Goal: Contribute content: Contribute content

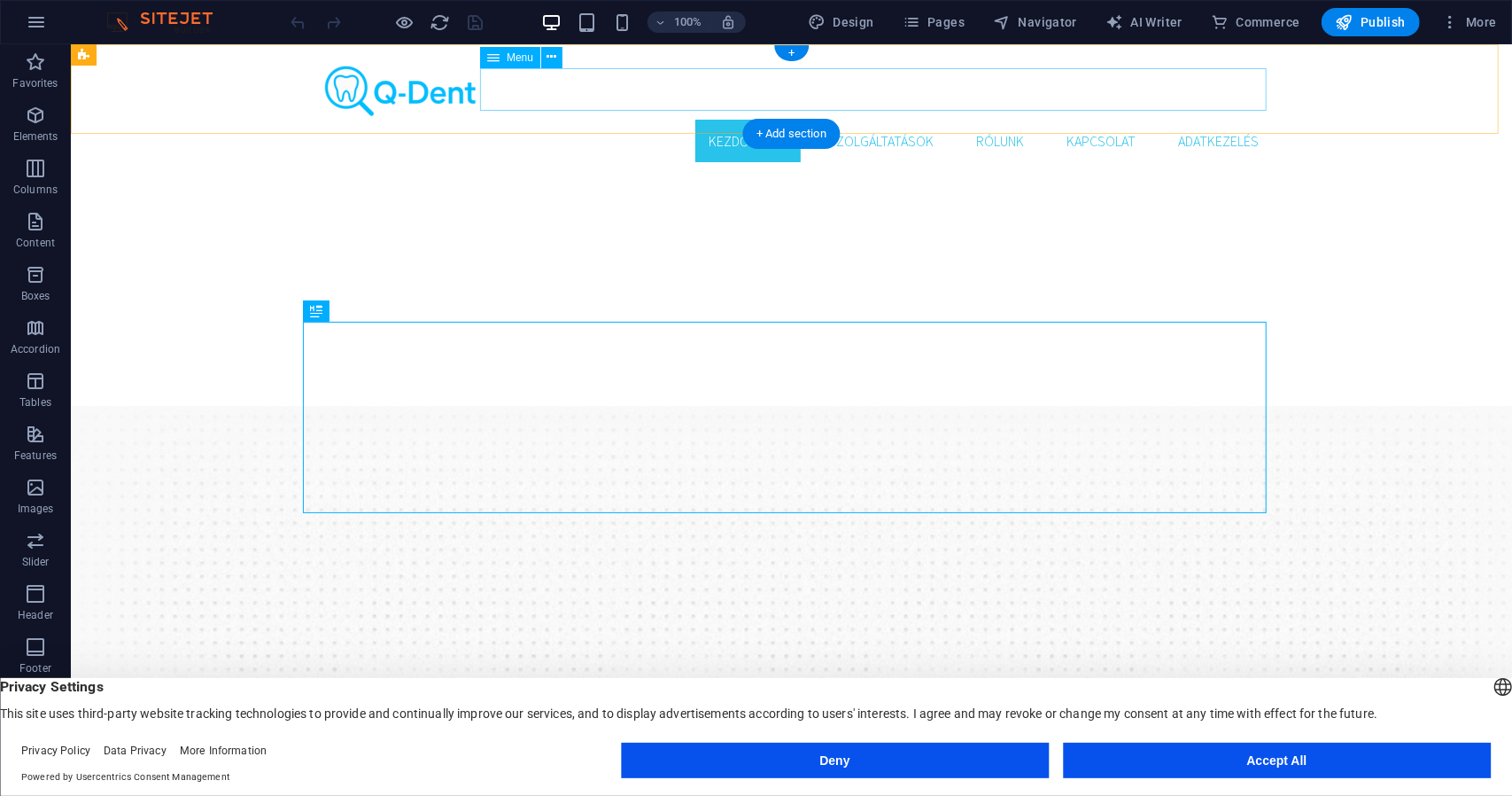
click at [991, 119] on nav "Kezdőoldal Szolgáltatások Rólunk Kapcsolat Adatkezelés" at bounding box center [791, 140] width 964 height 43
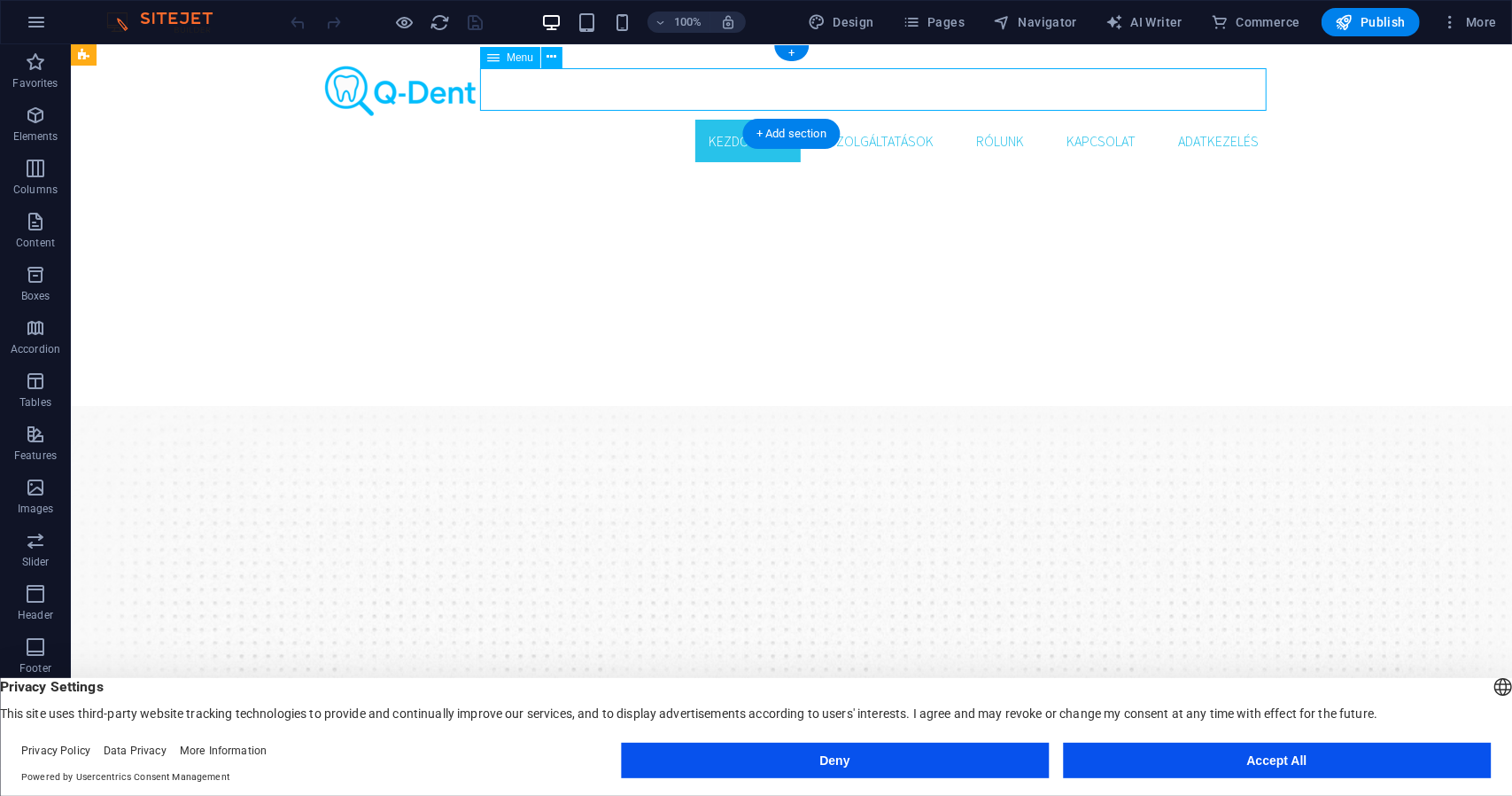
click at [991, 119] on nav "Kezdőoldal Szolgáltatások Rólunk Kapcsolat Adatkezelés" at bounding box center [791, 140] width 964 height 43
select select
select select "1"
select select
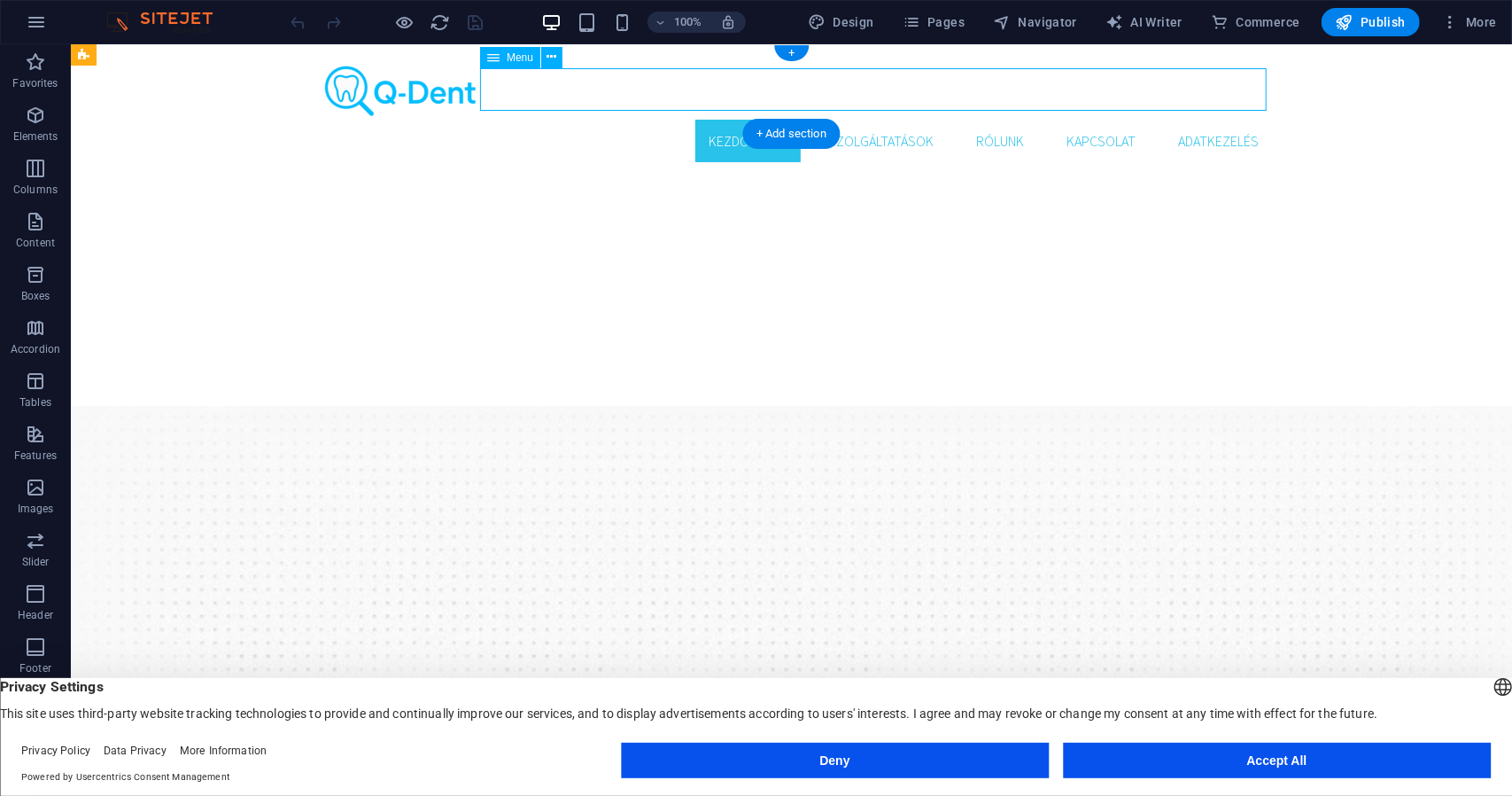
select select "2"
select select
select select "3"
select select
select select "4"
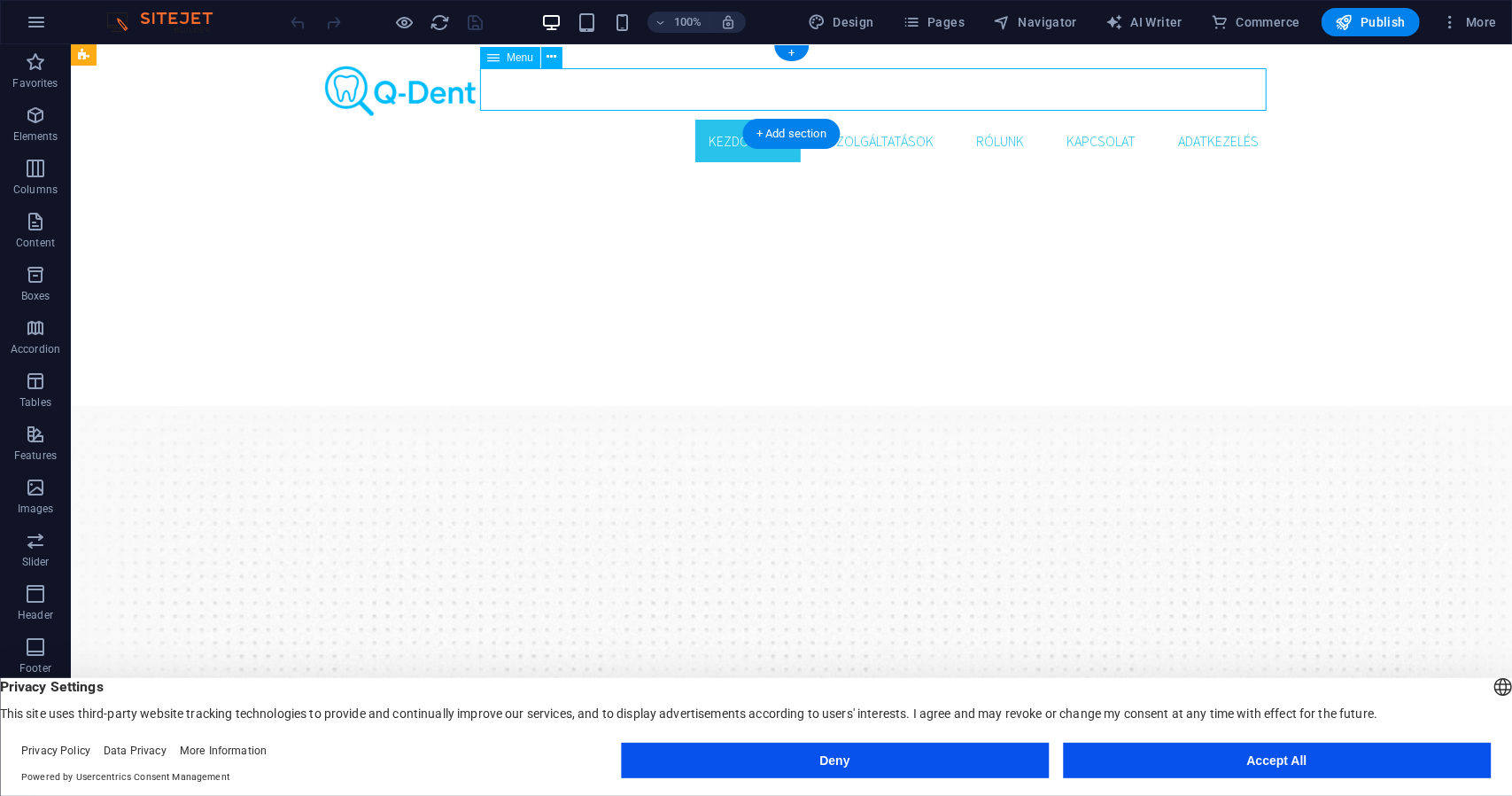
select select
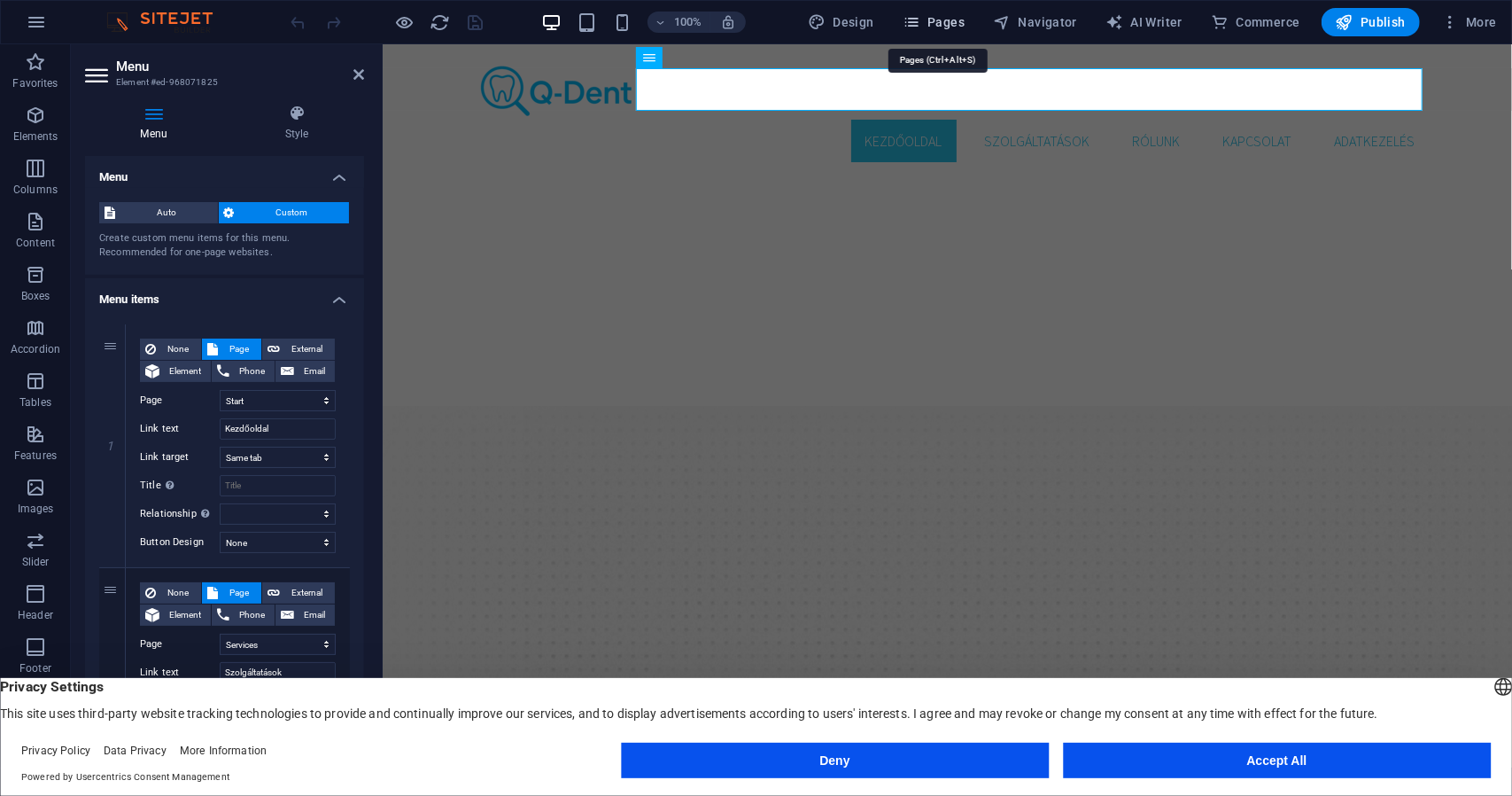
click at [932, 25] on span "Pages" at bounding box center [934, 22] width 62 height 17
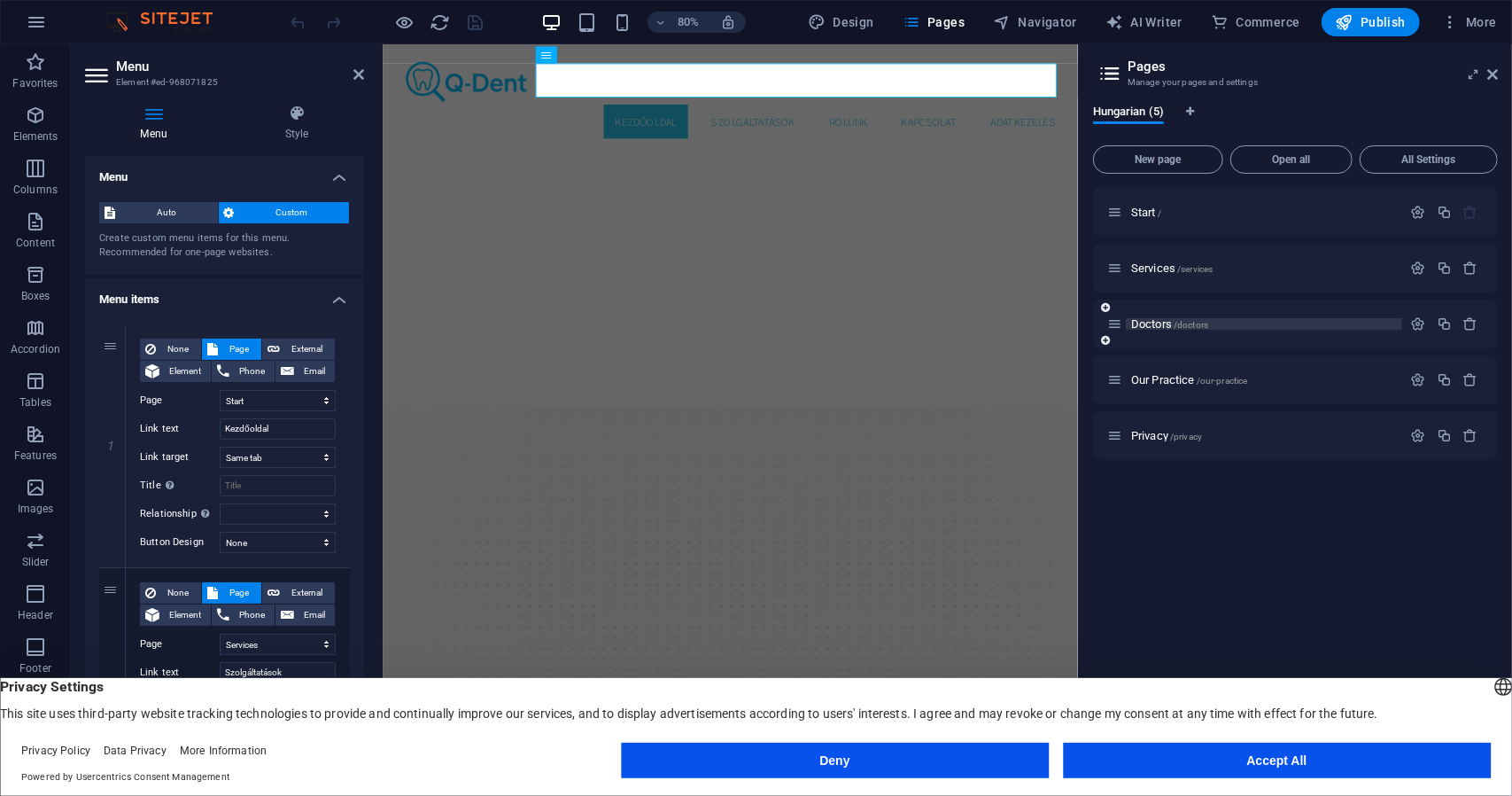
click at [1160, 320] on span "Doctors /doctors" at bounding box center [1169, 324] width 77 height 14
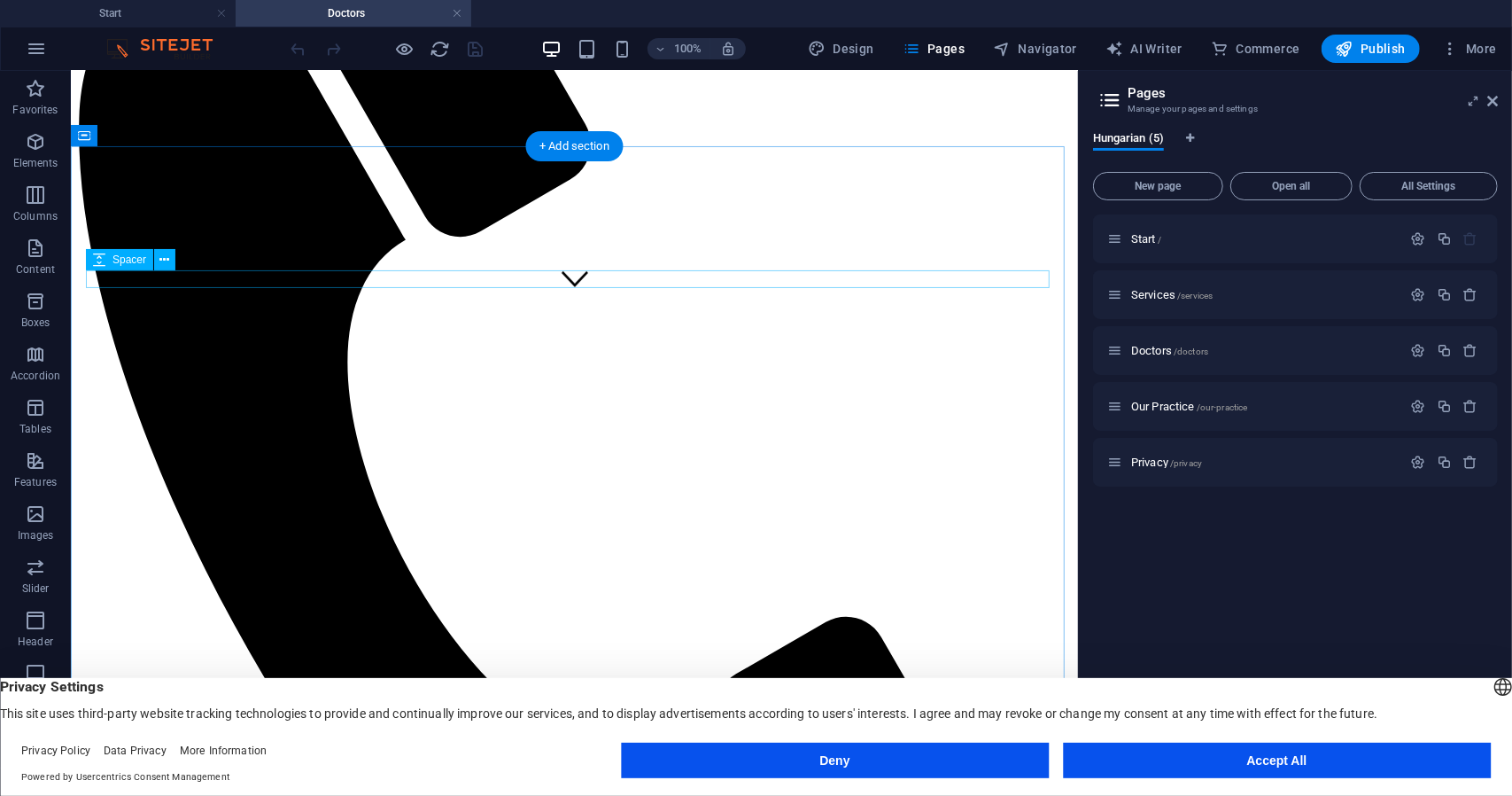
scroll to position [457, 0]
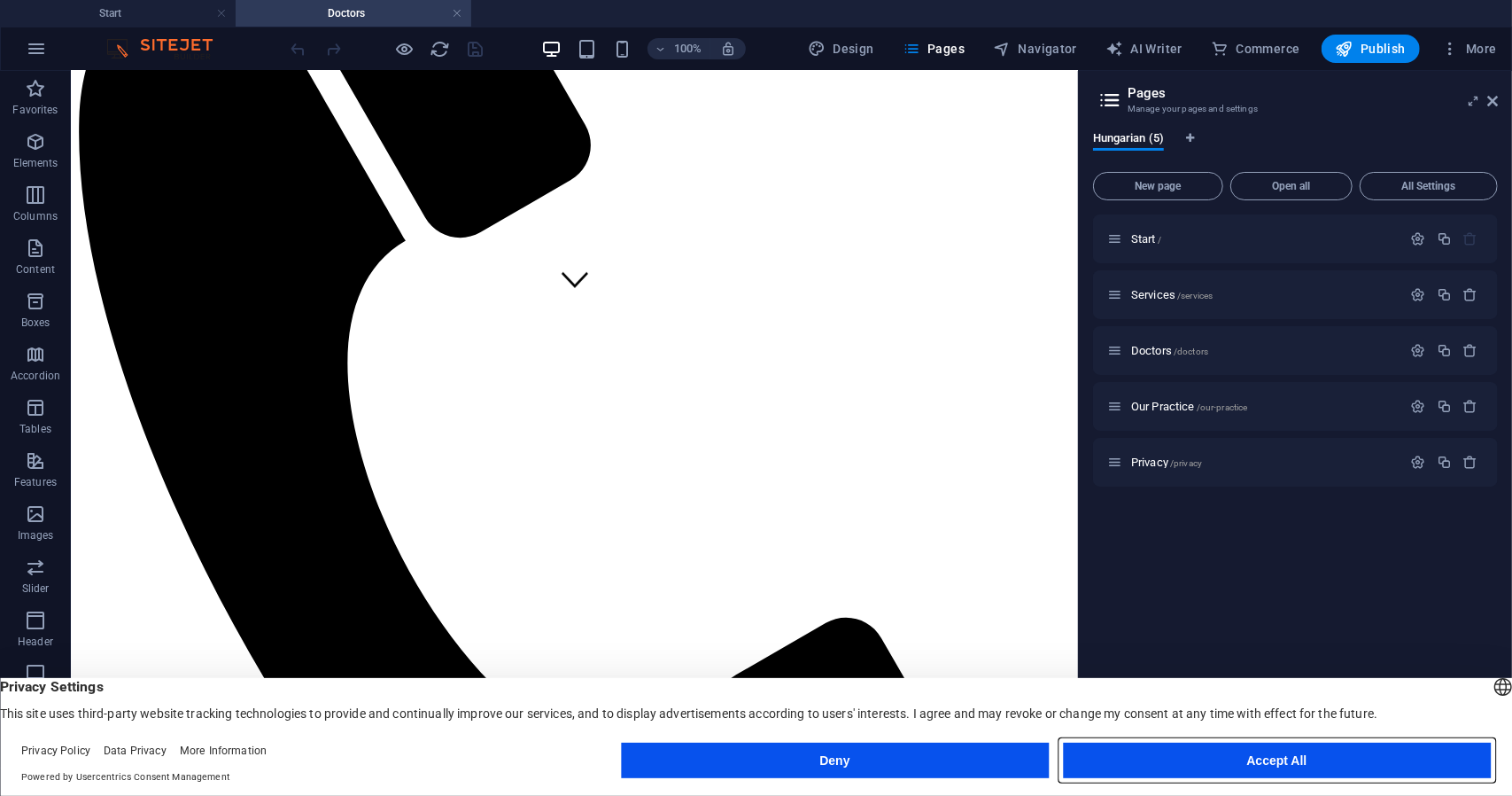
click at [1201, 757] on button "Accept All" at bounding box center [1277, 760] width 428 height 35
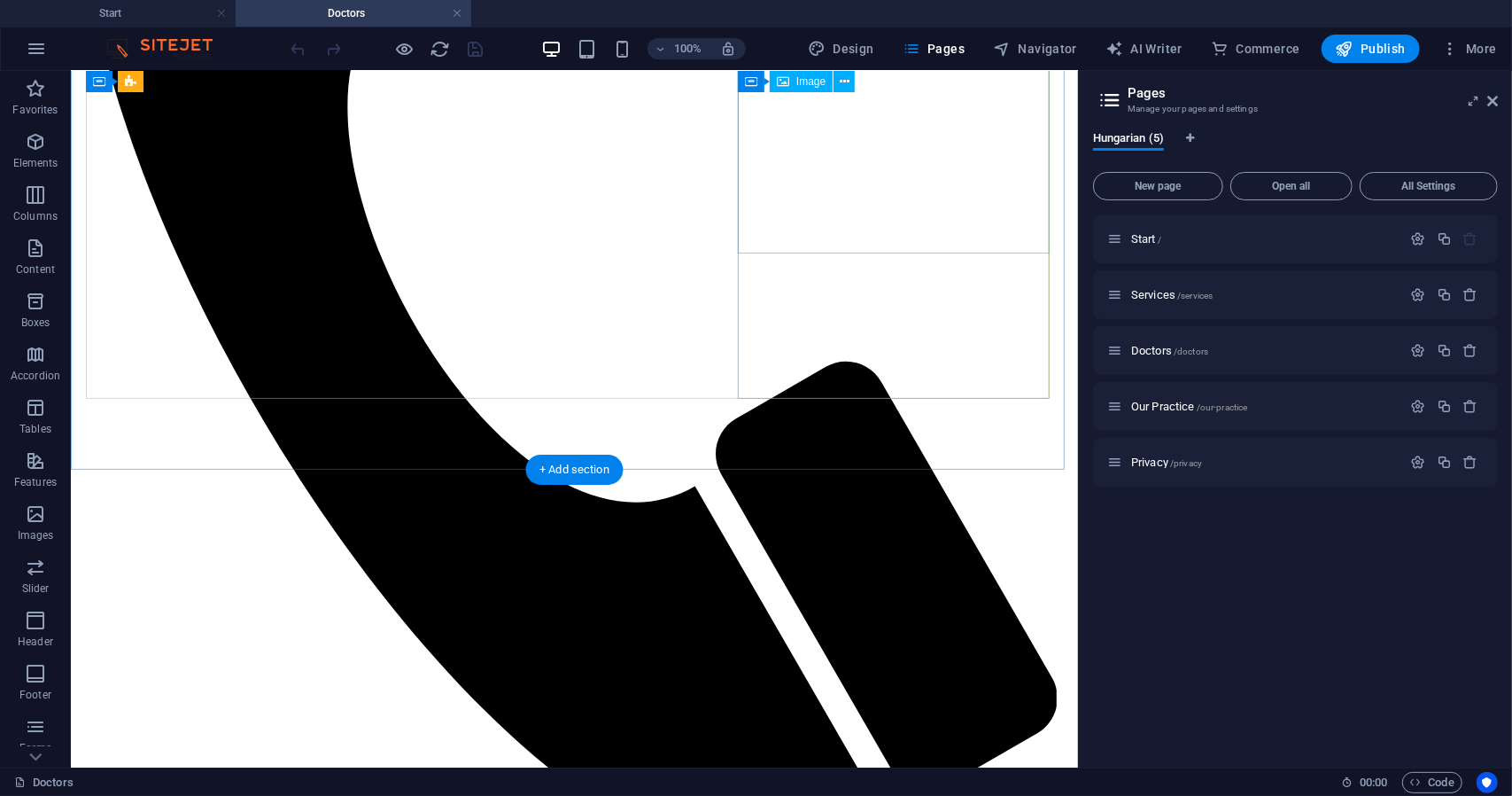
scroll to position [714, 0]
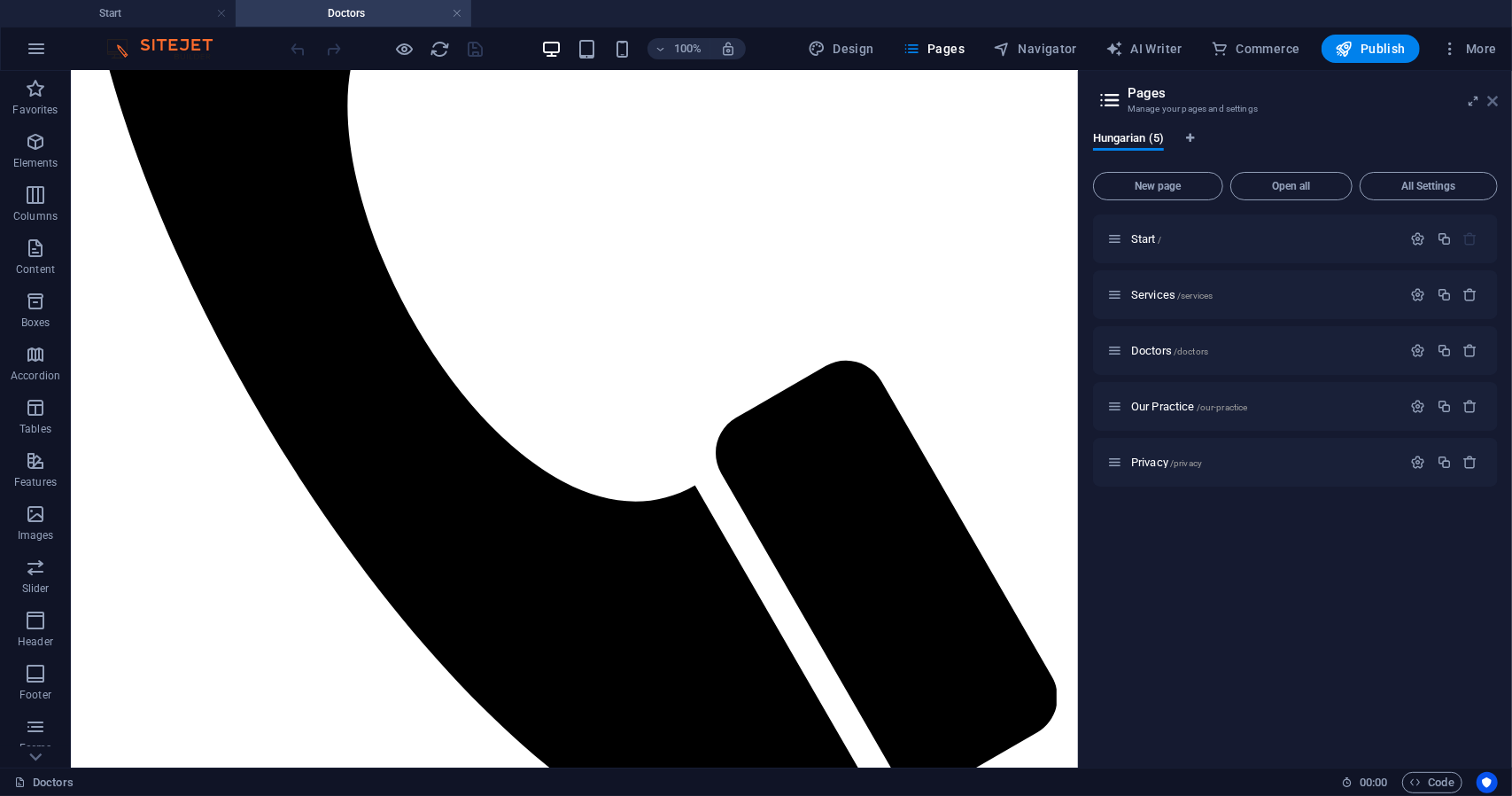
click at [1493, 102] on icon at bounding box center [1492, 101] width 11 height 15
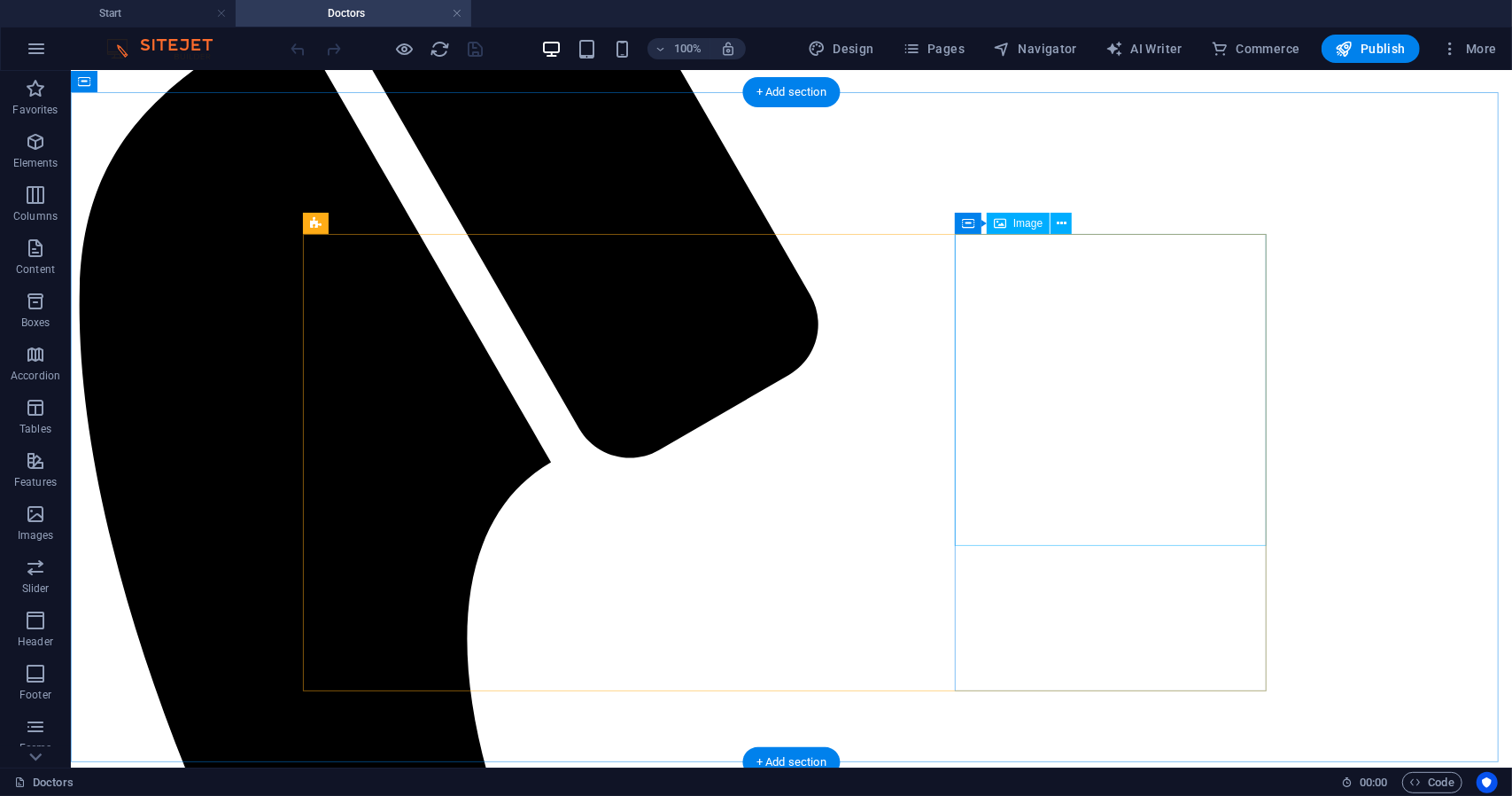
scroll to position [422, 0]
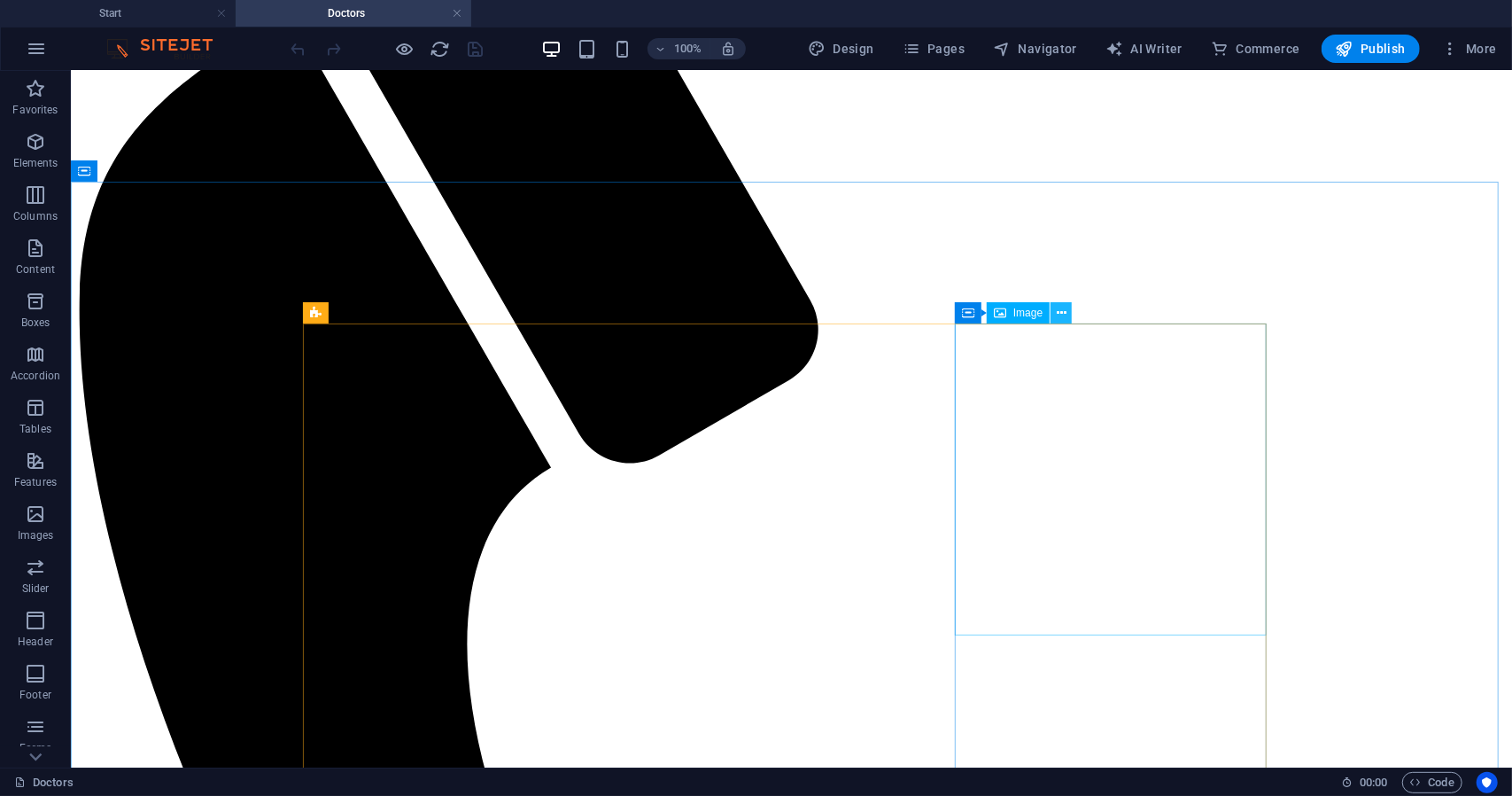
click at [1061, 318] on icon at bounding box center [1061, 313] width 10 height 18
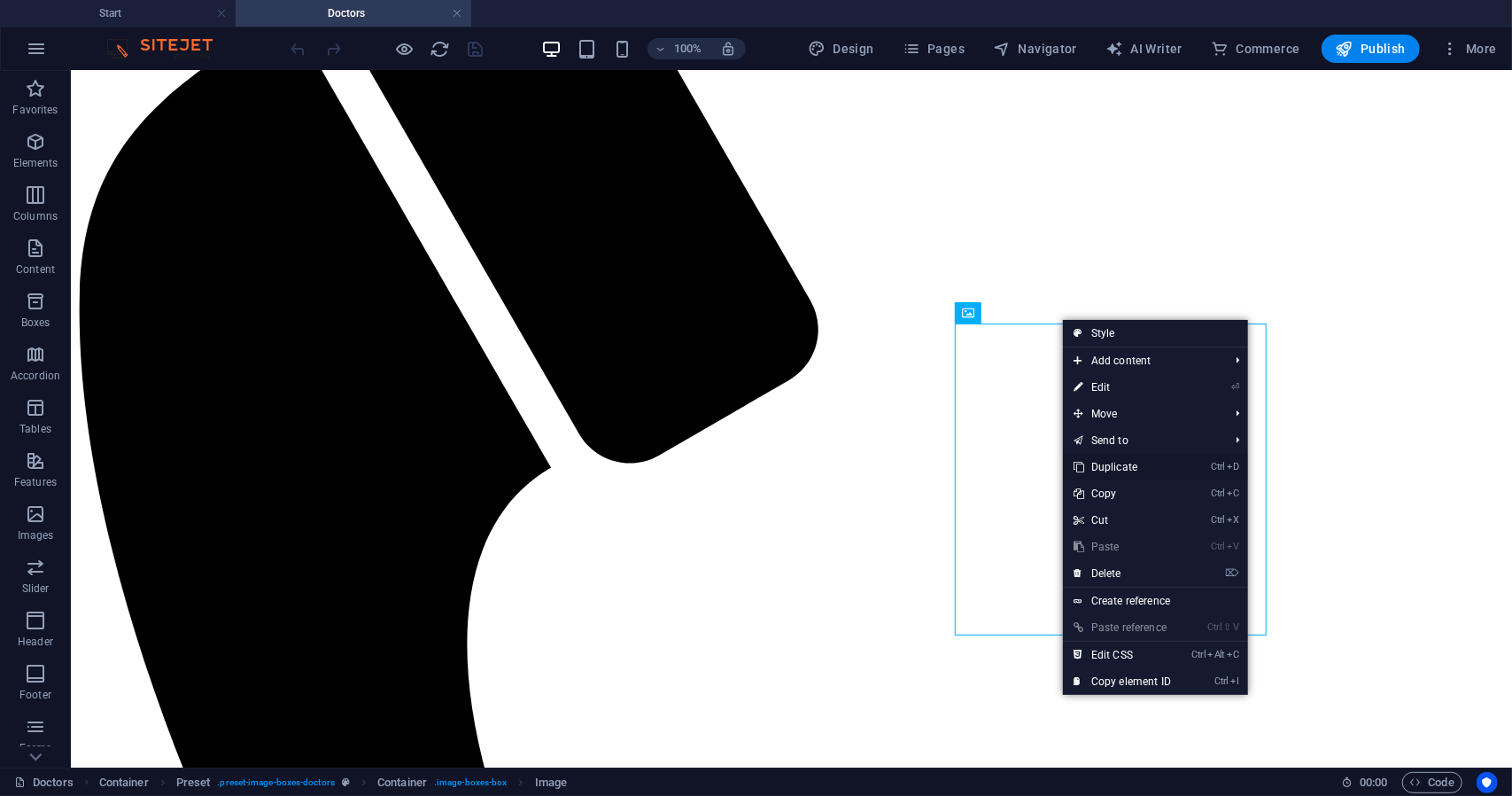
click at [1098, 462] on link "Ctrl D Duplicate" at bounding box center [1122, 467] width 119 height 26
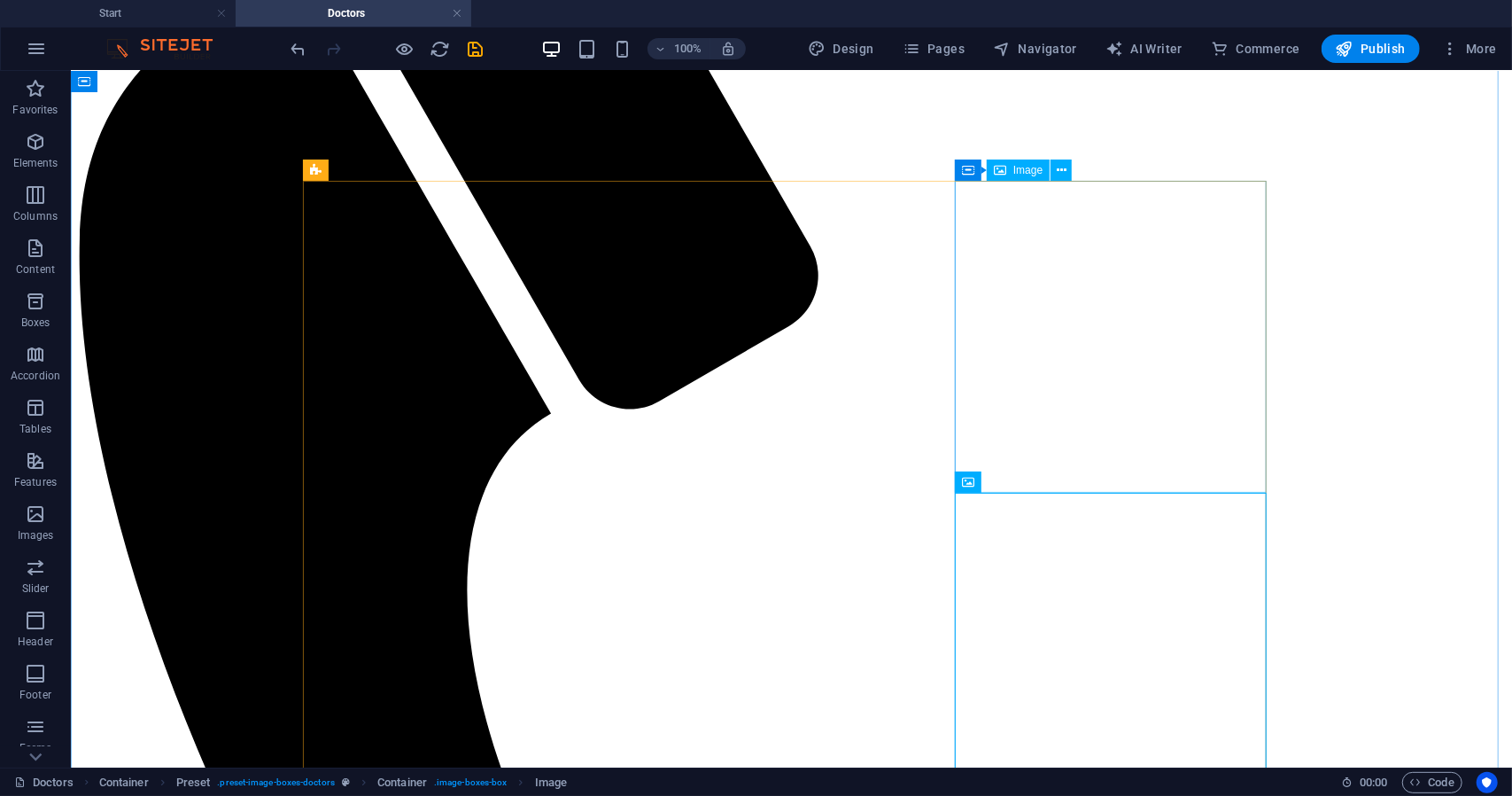
scroll to position [475, 0]
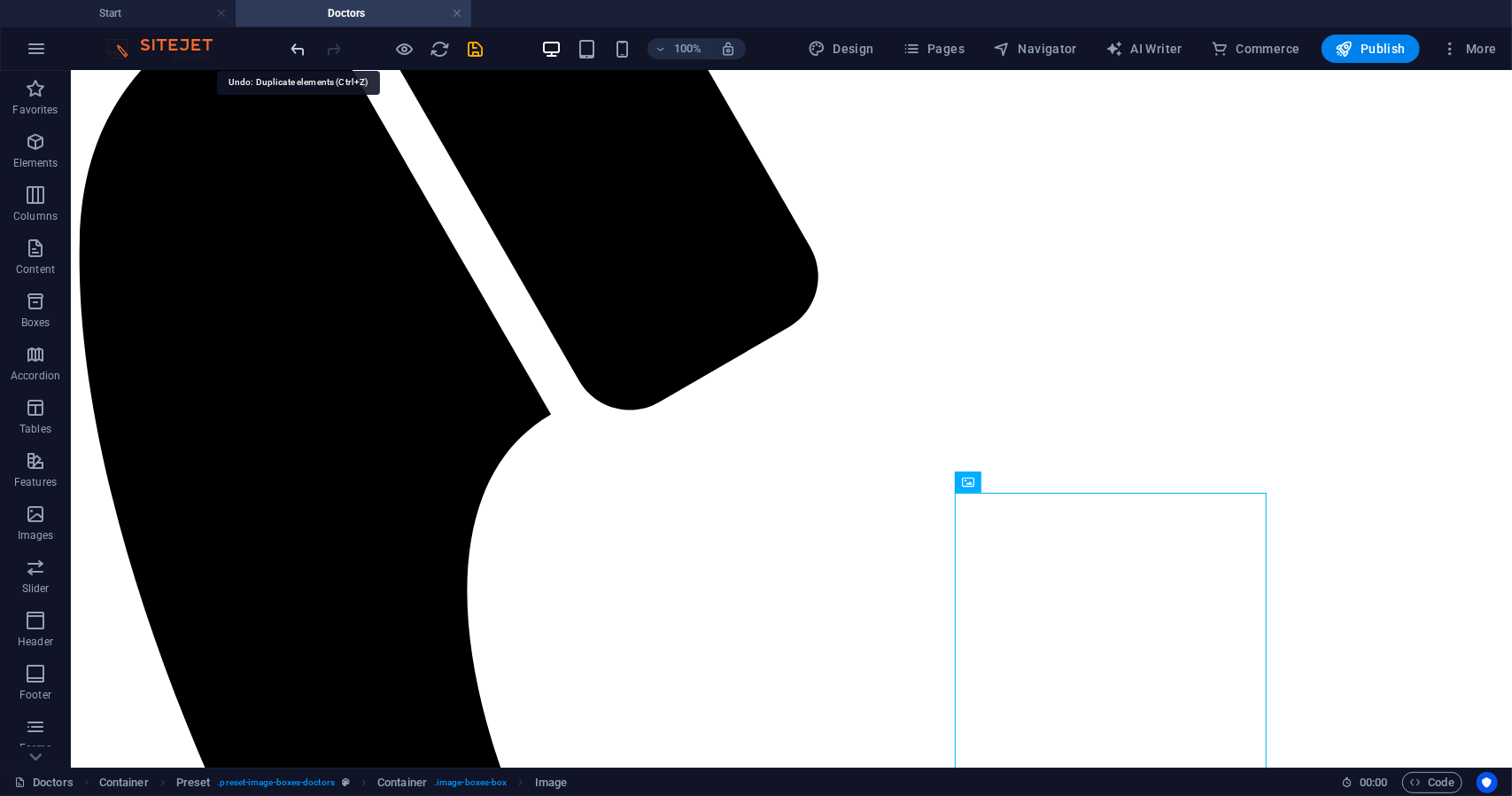
click at [290, 51] on icon "undo" at bounding box center [298, 49] width 20 height 20
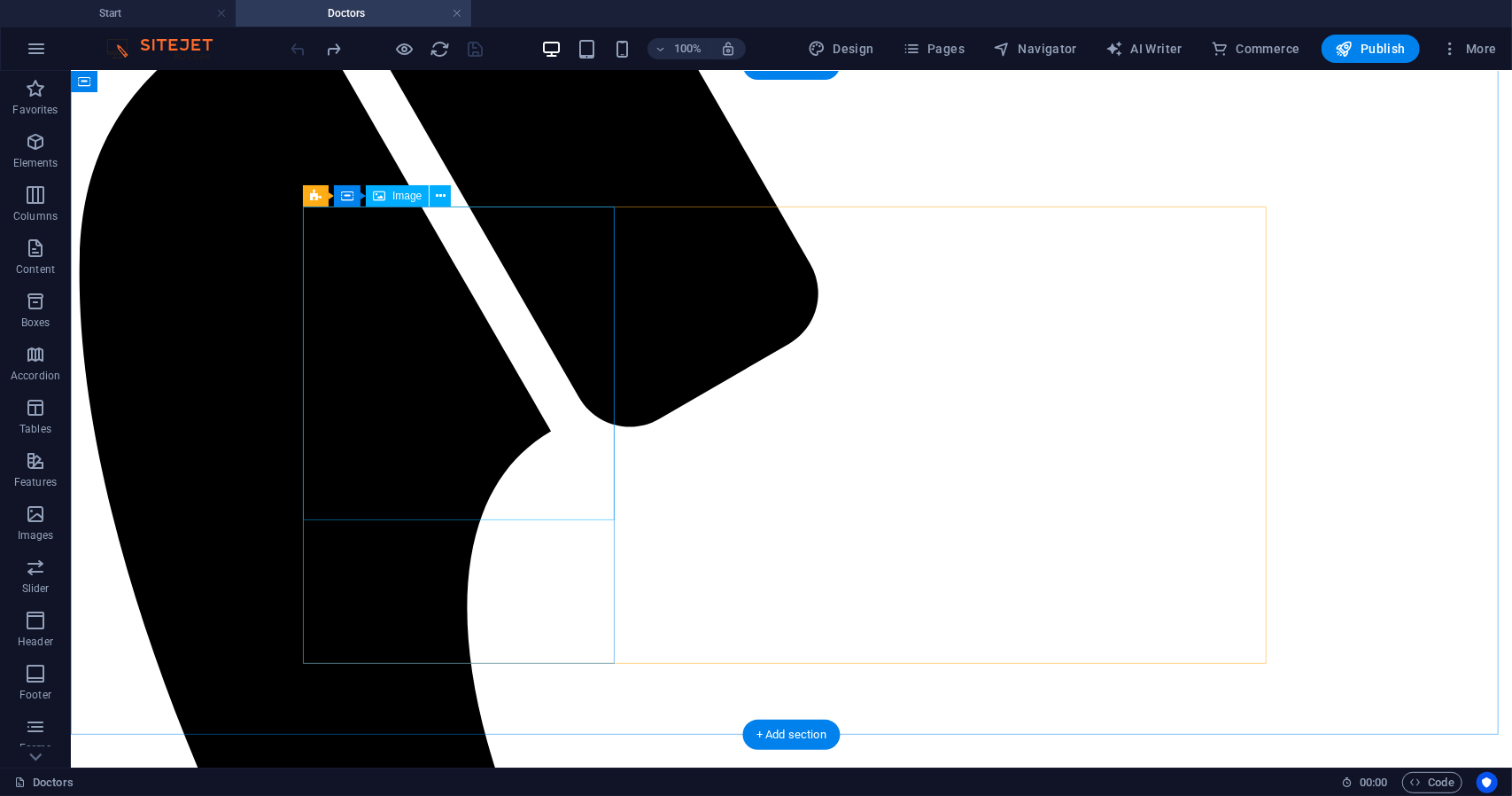
scroll to position [445, 0]
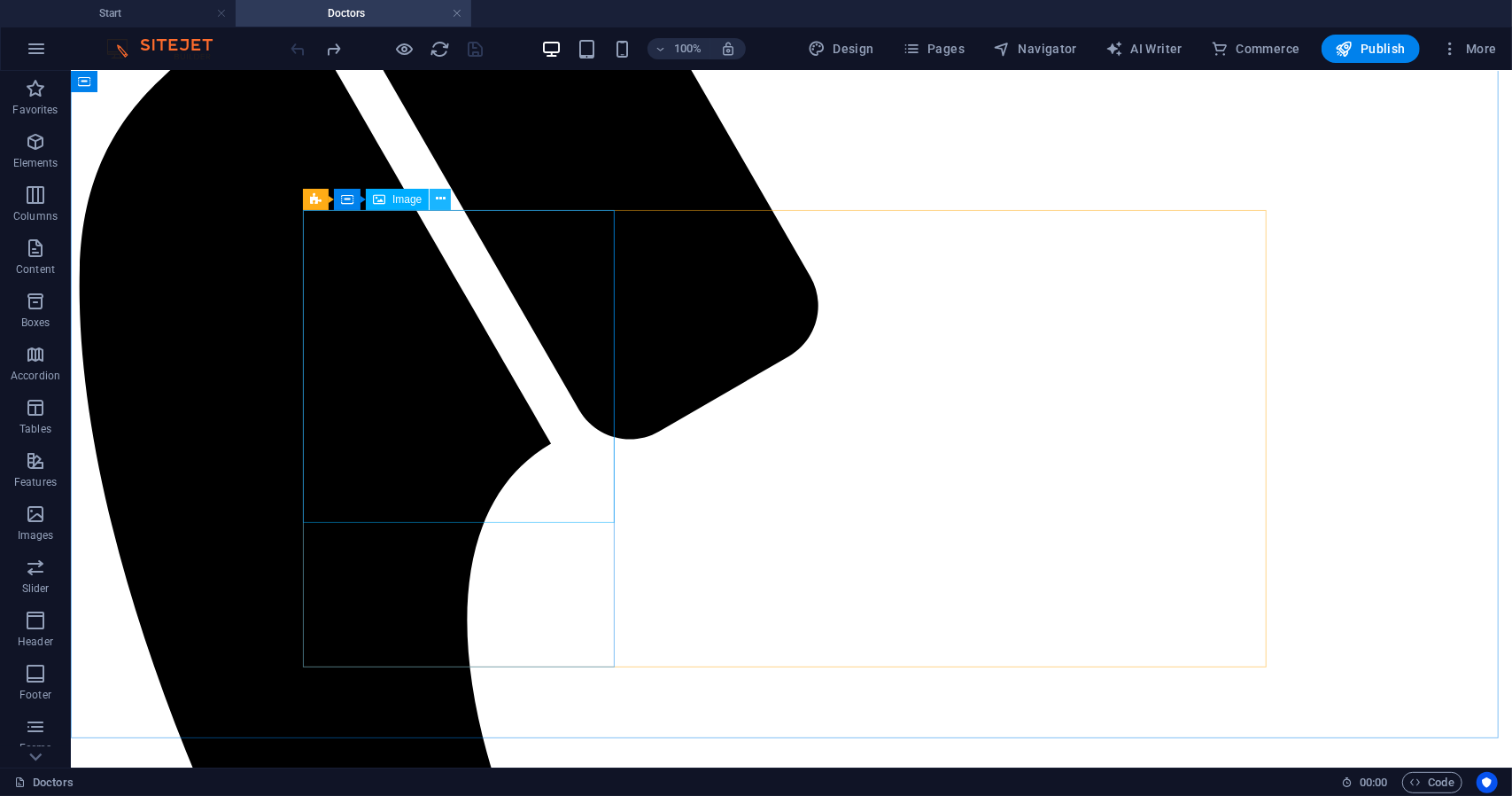
click at [441, 195] on icon at bounding box center [440, 198] width 10 height 18
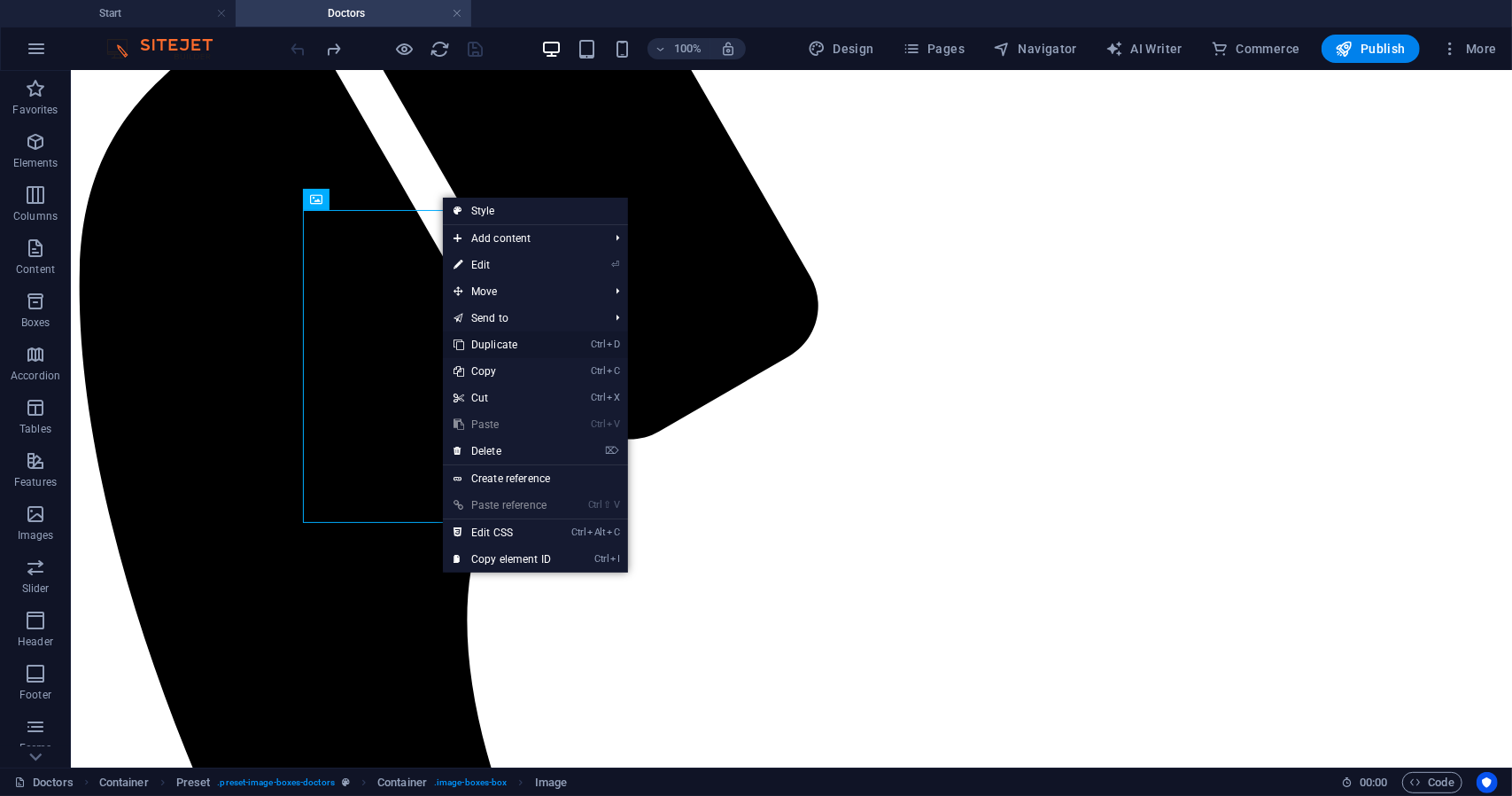
click at [504, 339] on link "Ctrl D Duplicate" at bounding box center [502, 344] width 119 height 26
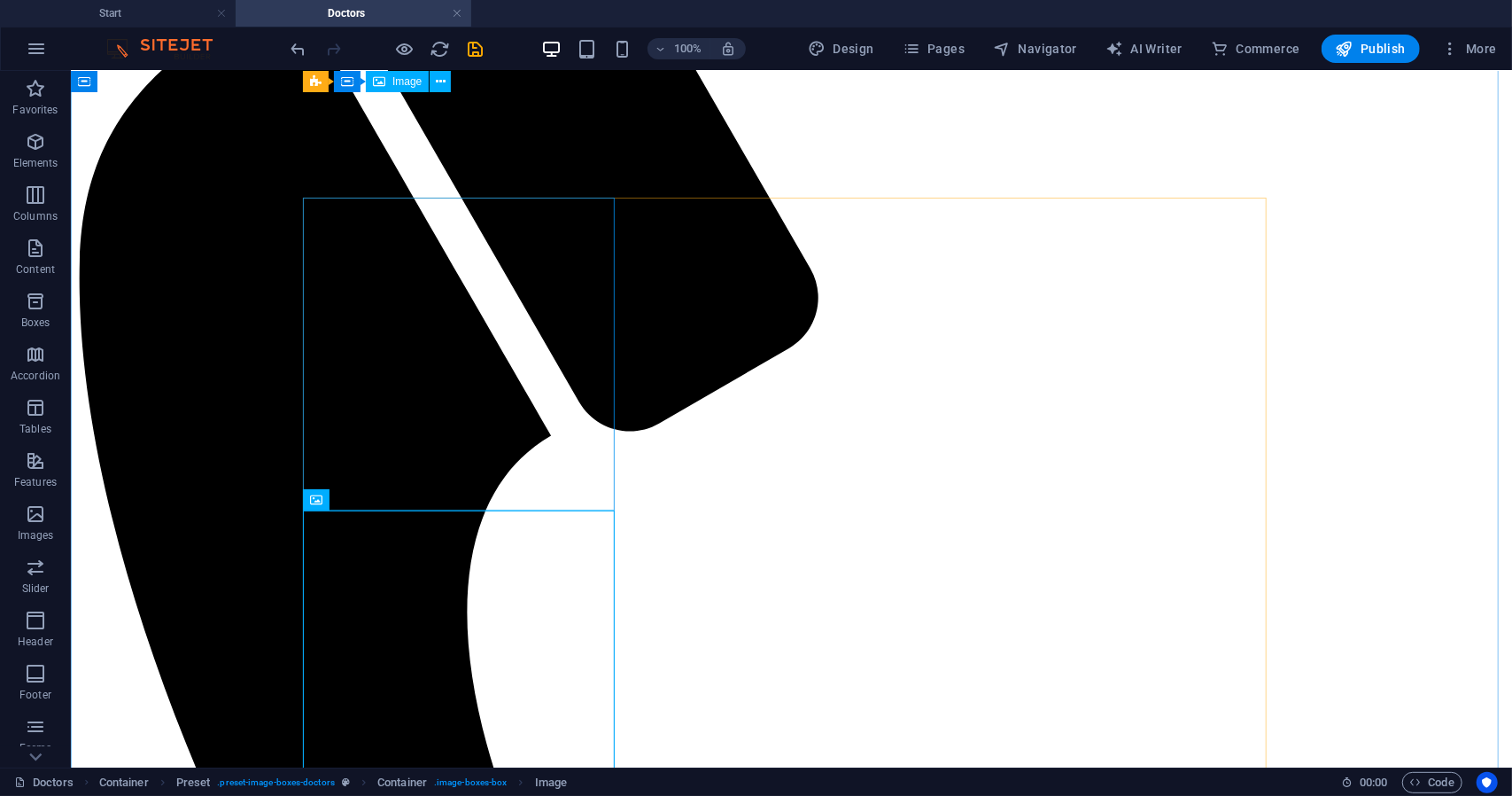
scroll to position [451, 0]
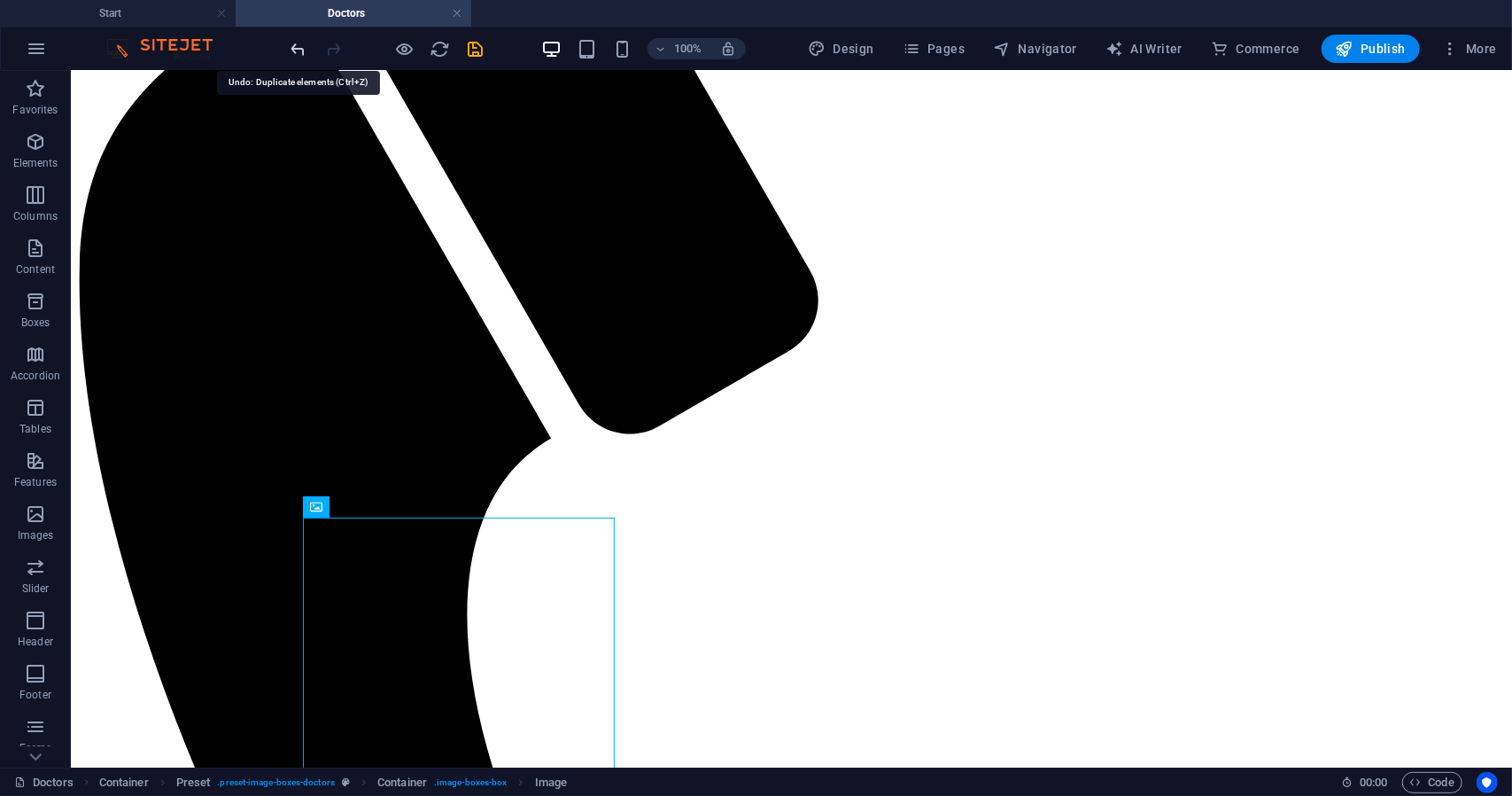
click at [295, 52] on icon "undo" at bounding box center [298, 49] width 20 height 20
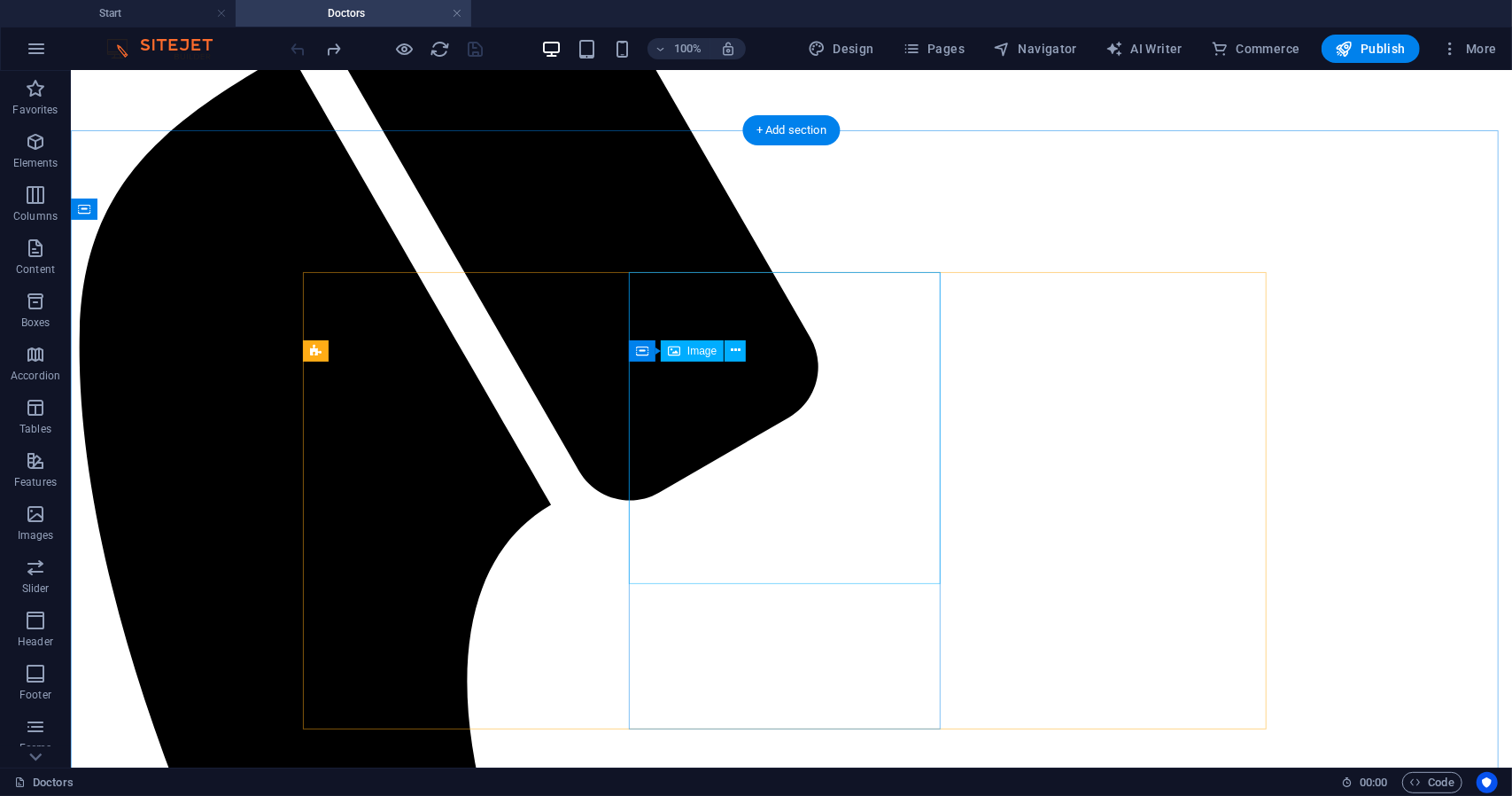
scroll to position [384, 0]
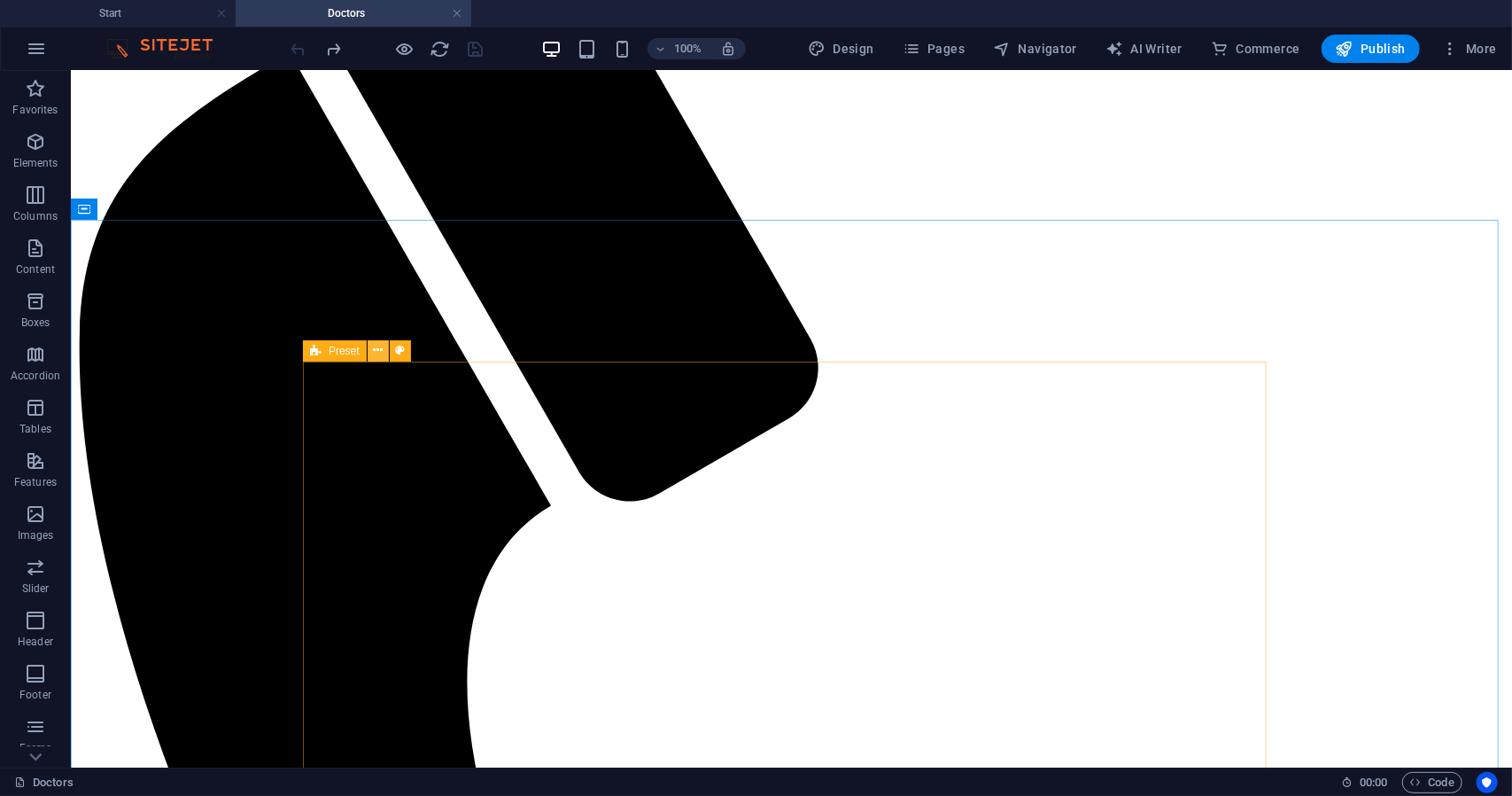
click at [378, 352] on icon at bounding box center [378, 350] width 10 height 18
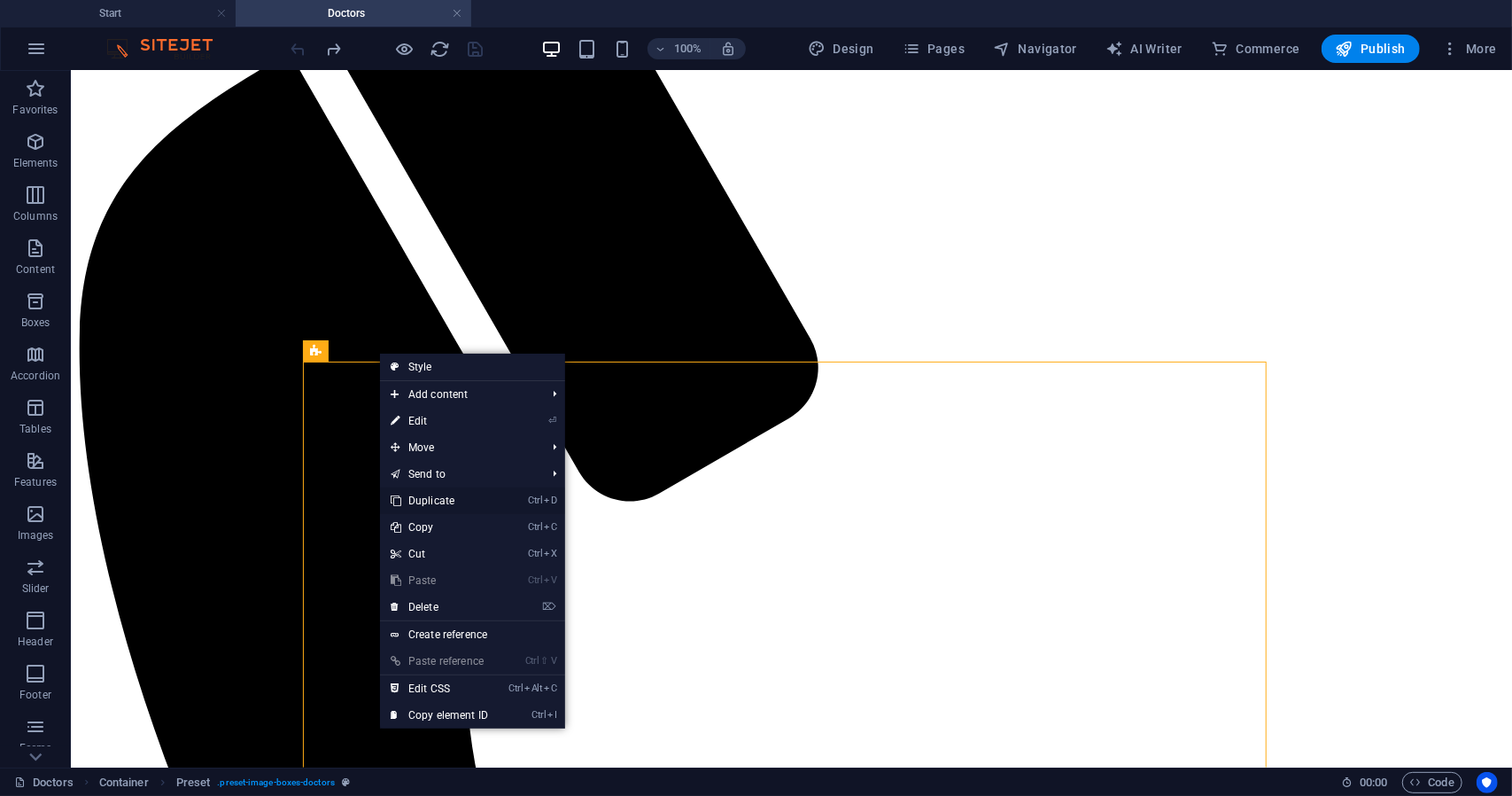
click at [420, 495] on link "Ctrl D Duplicate" at bounding box center [439, 500] width 119 height 26
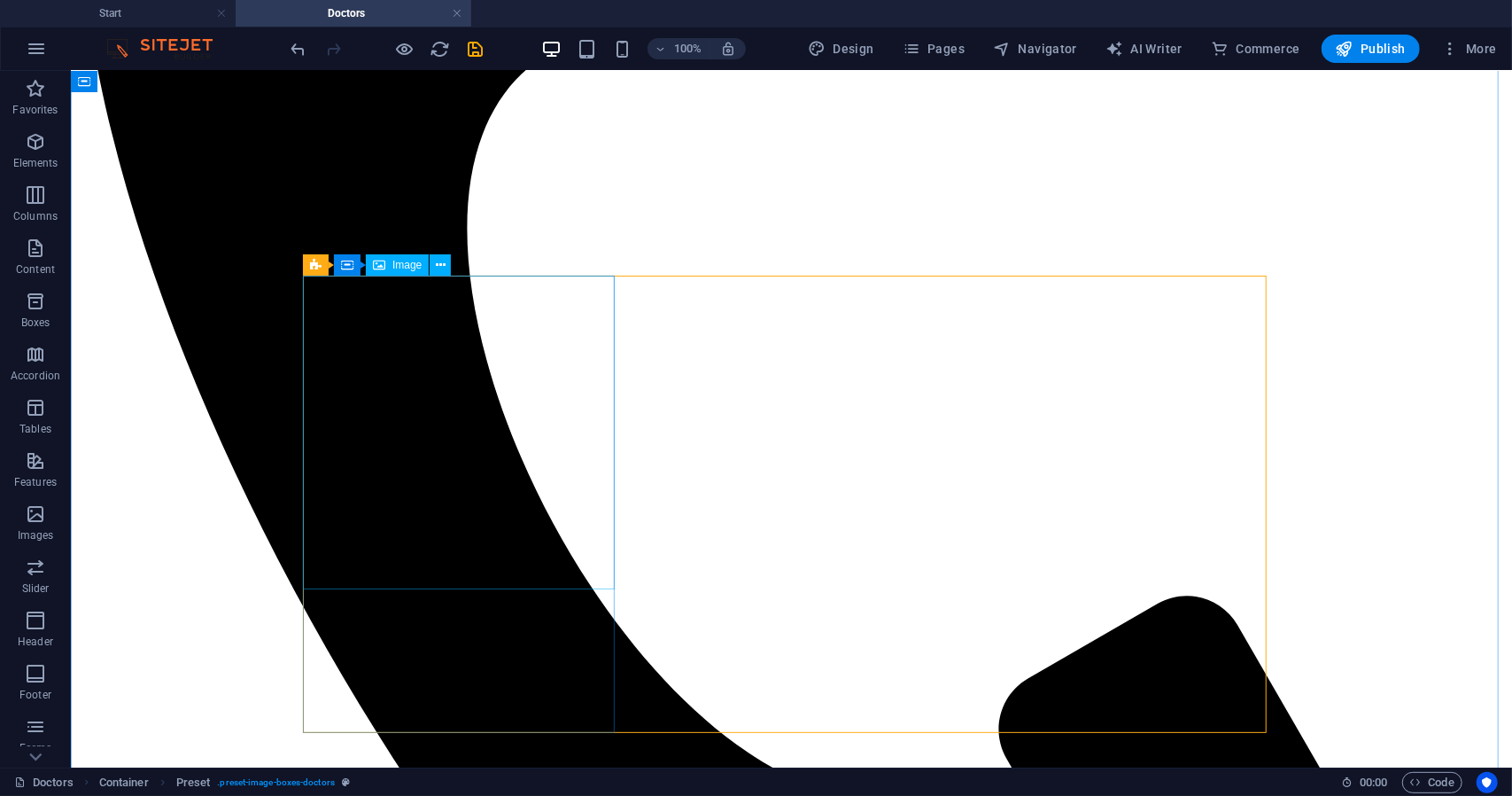
scroll to position [837, 0]
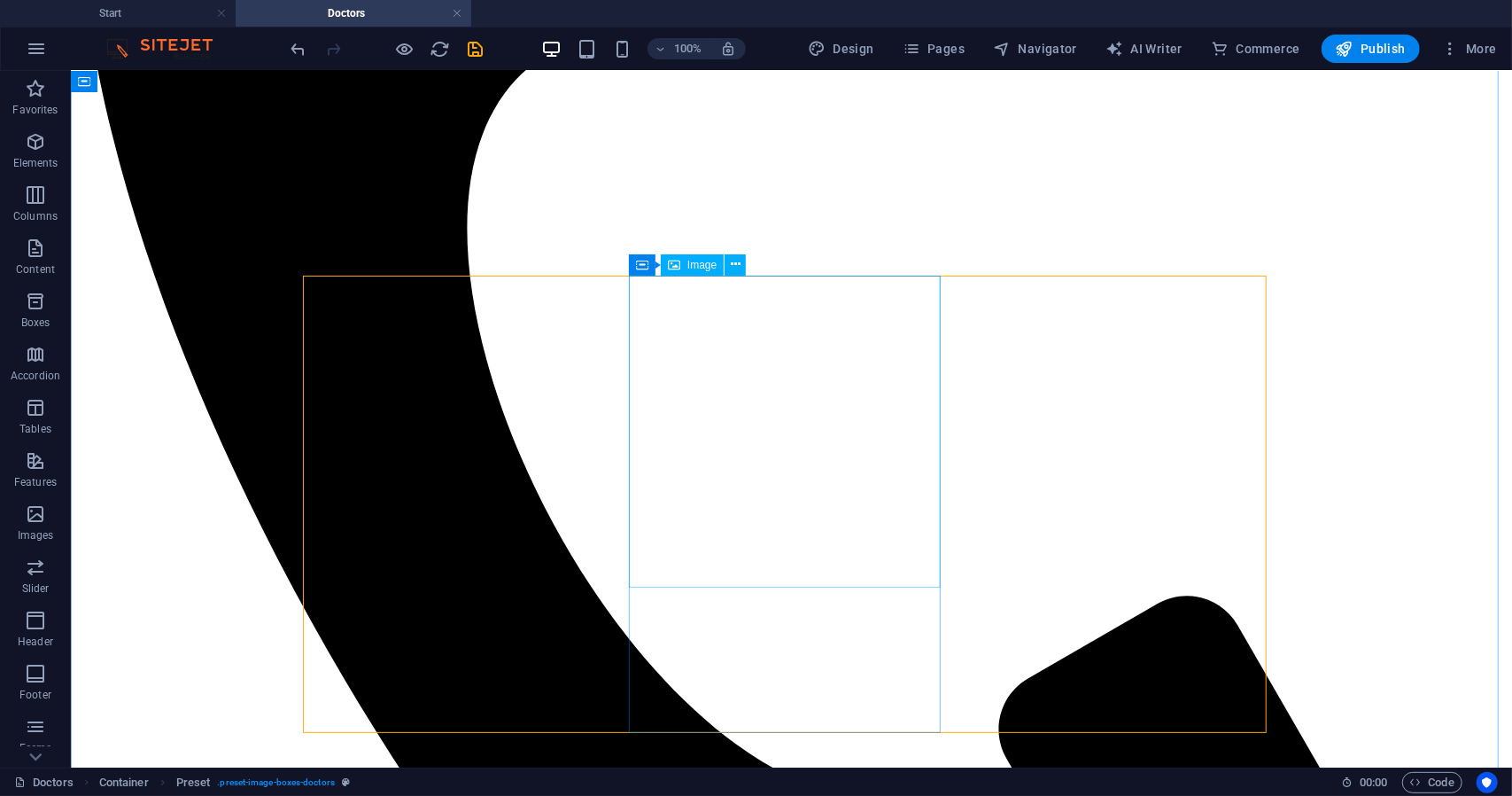
click at [737, 266] on icon at bounding box center [736, 264] width 10 height 18
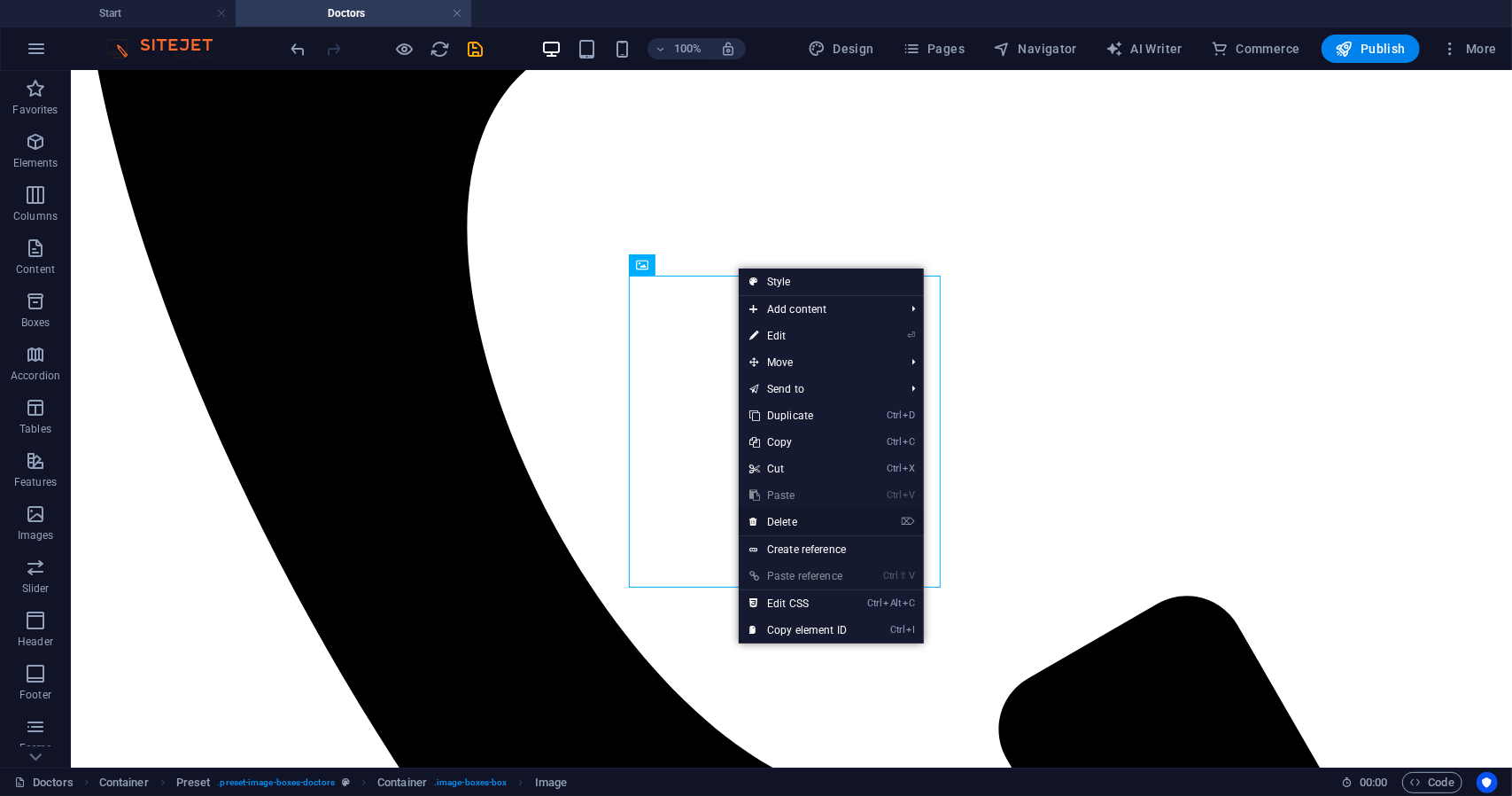
click at [777, 524] on link "⌦ Delete" at bounding box center [798, 521] width 119 height 26
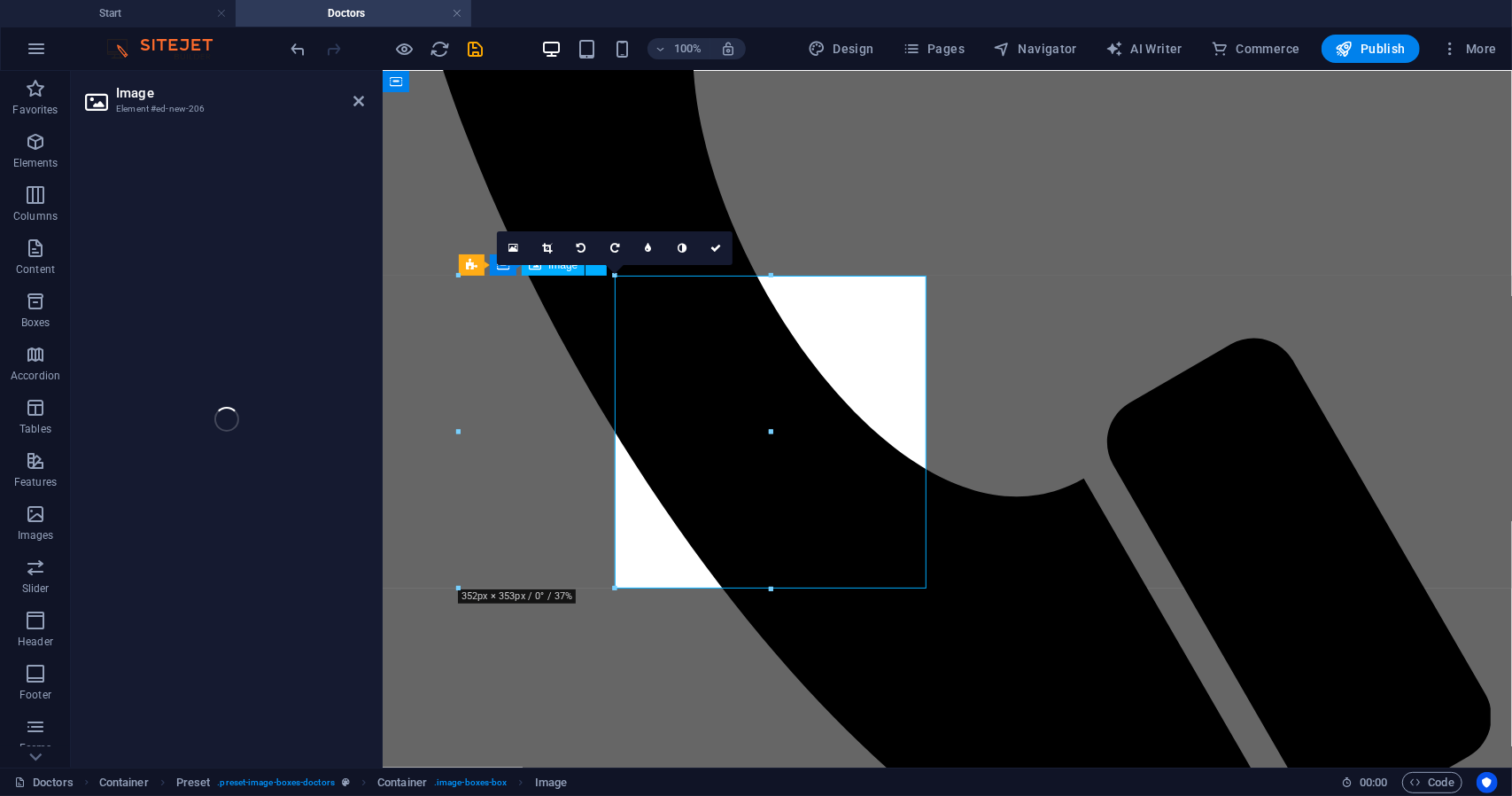
select select "%"
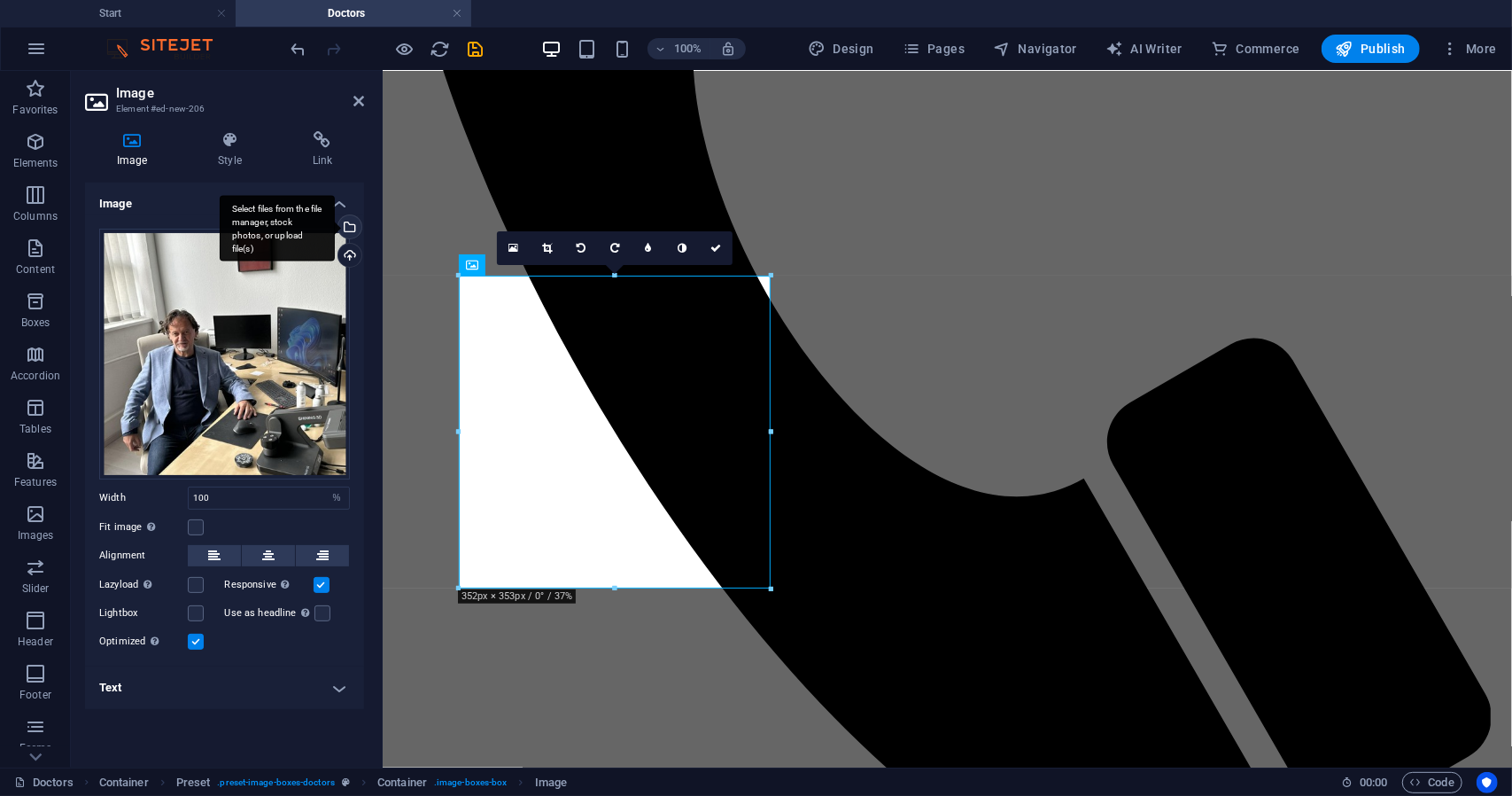
click at [349, 221] on div "Select files from the file manager, stock photos, or upload file(s)" at bounding box center [348, 227] width 26 height 26
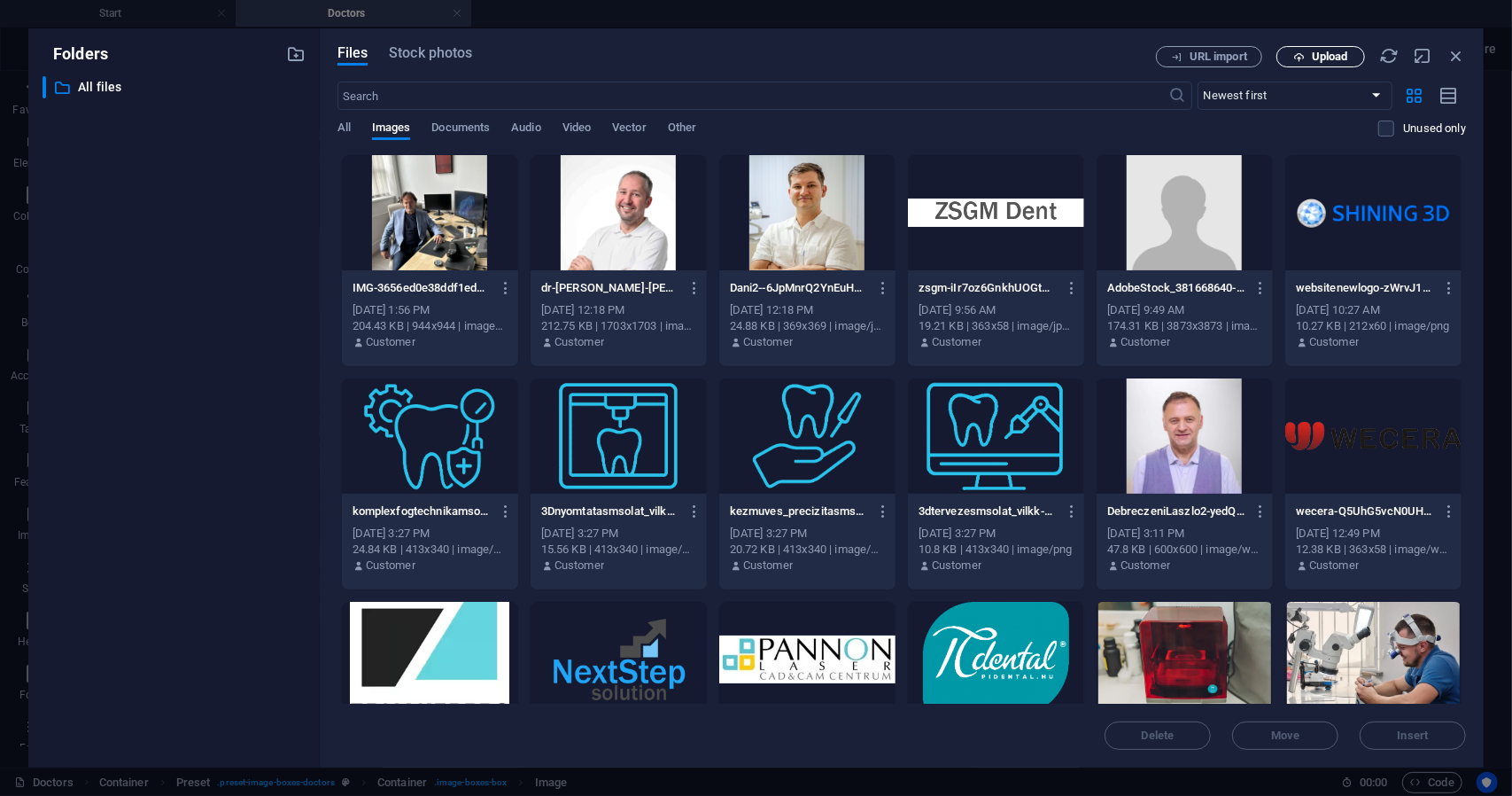
click at [1336, 57] on span "Upload" at bounding box center [1329, 56] width 36 height 11
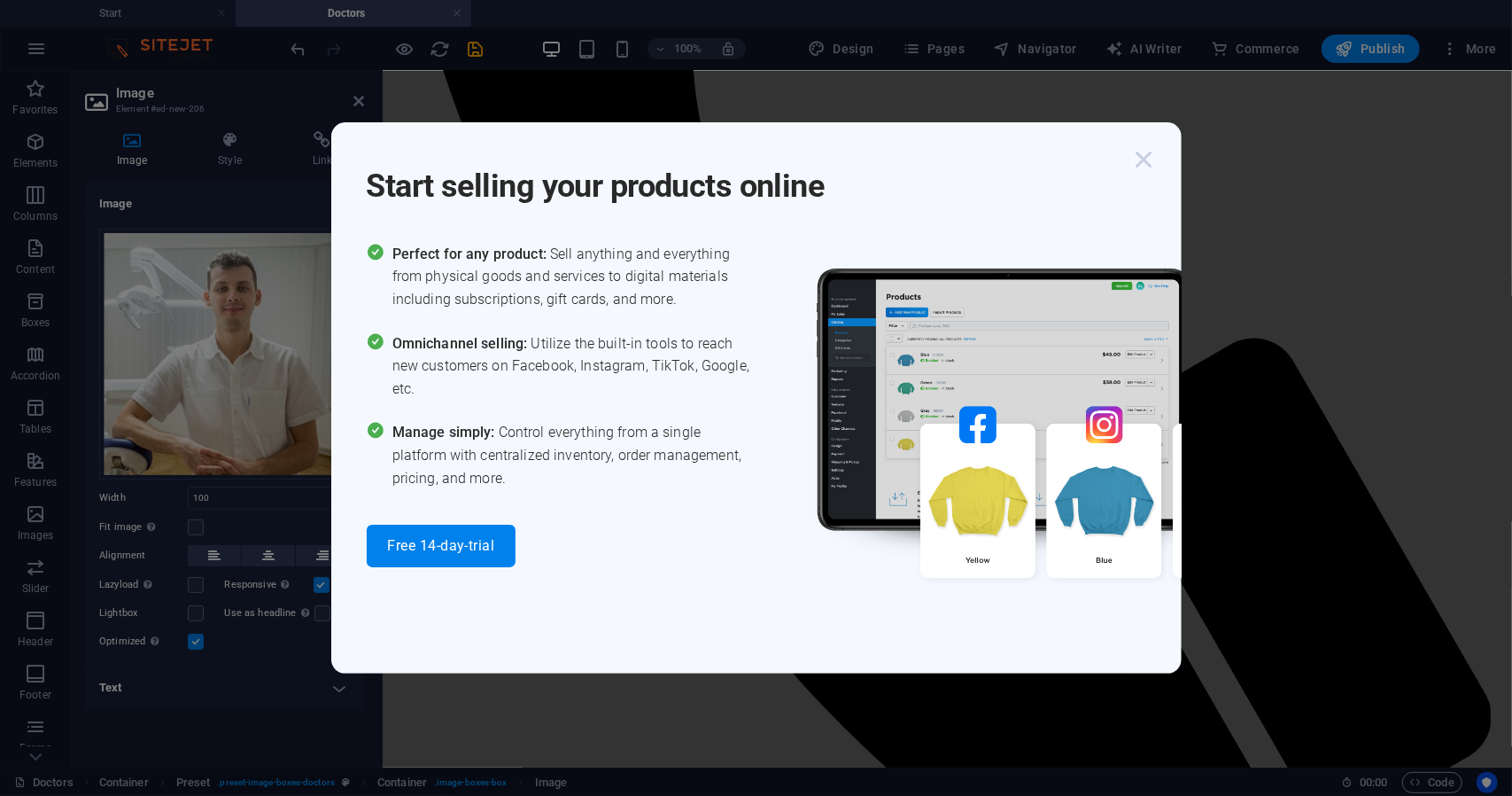
click at [1145, 151] on icon "button" at bounding box center [1144, 159] width 32 height 32
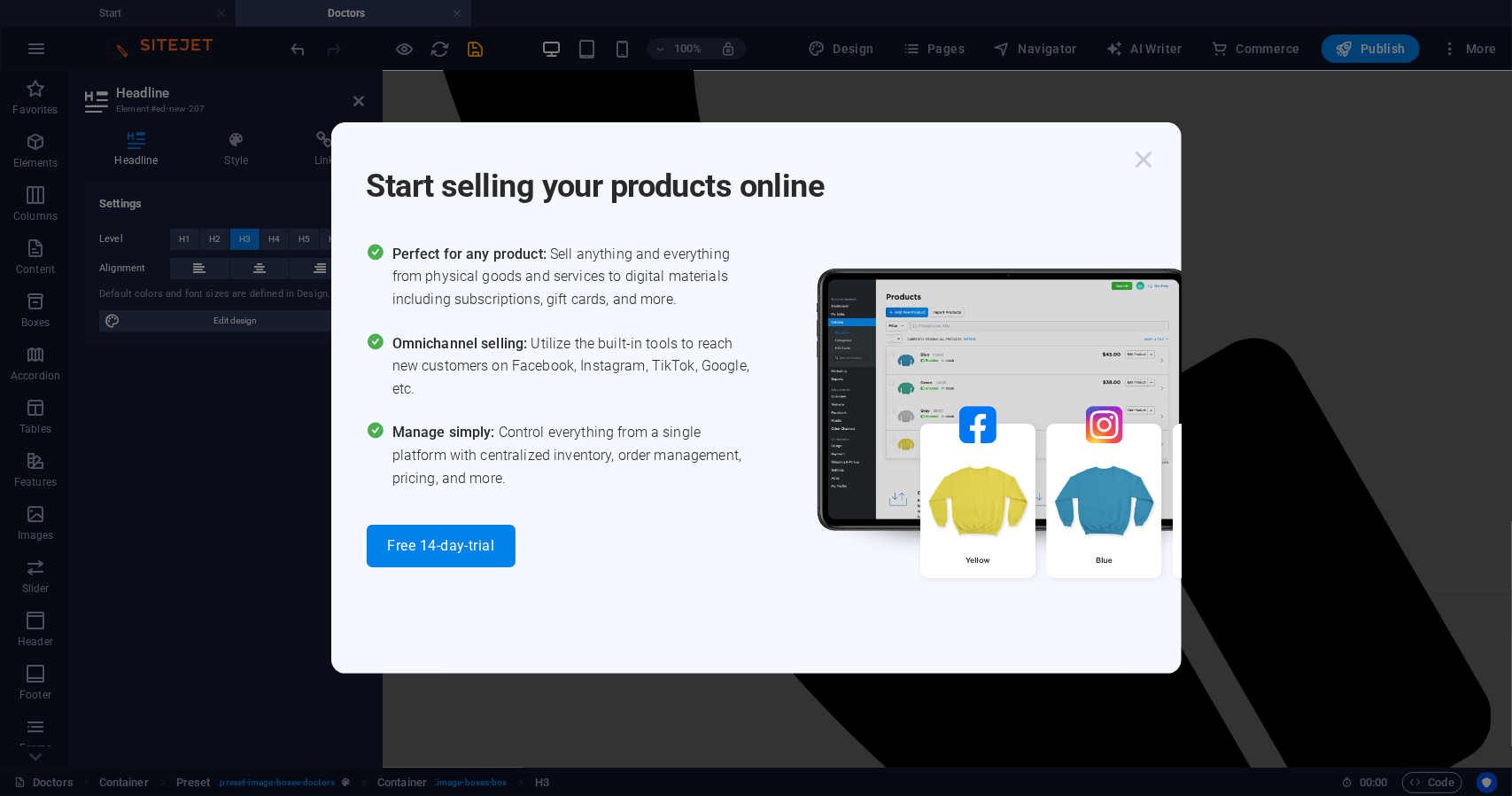
click at [1145, 159] on icon "button" at bounding box center [1144, 159] width 32 height 32
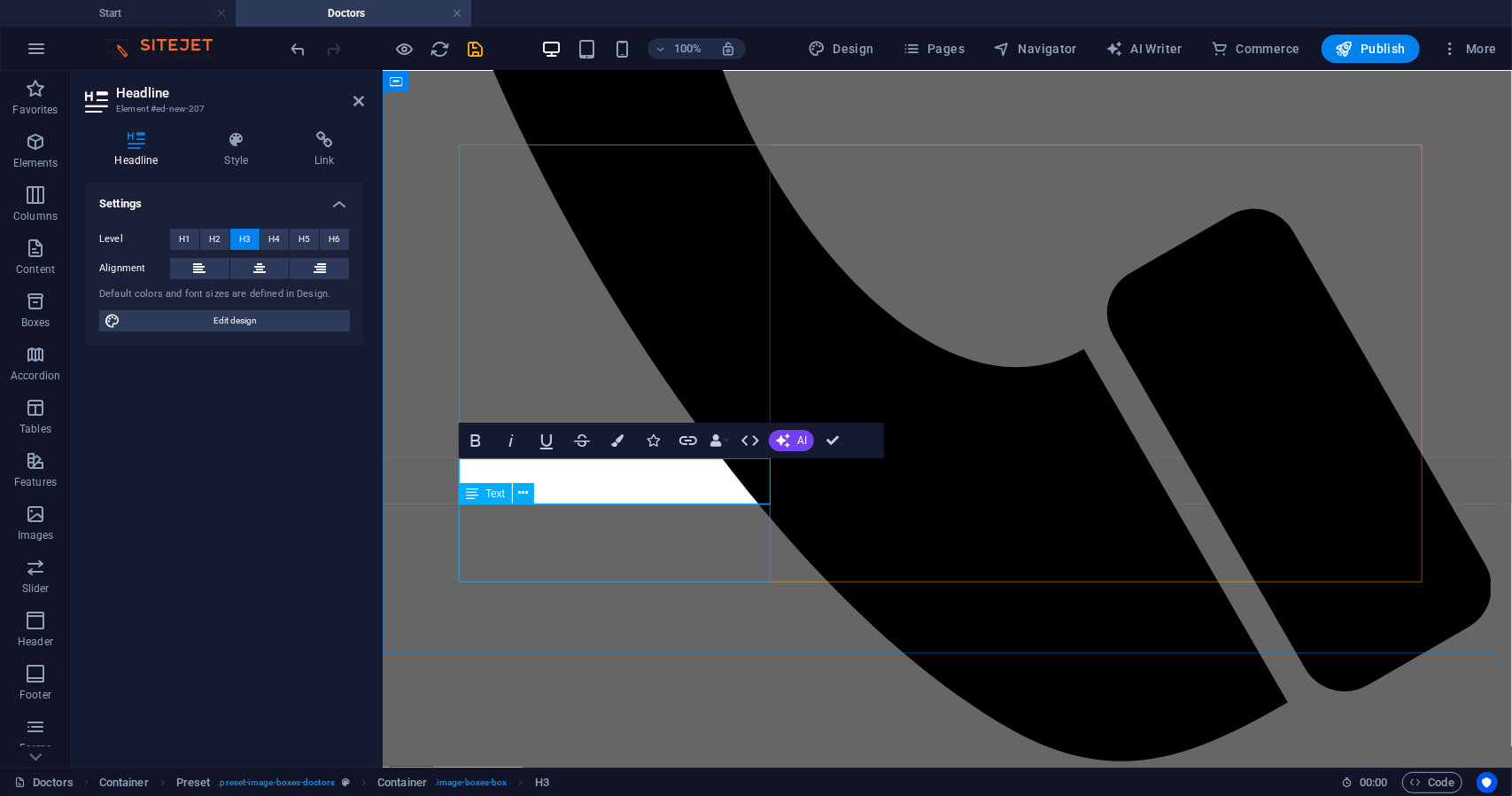
scroll to position [968, 0]
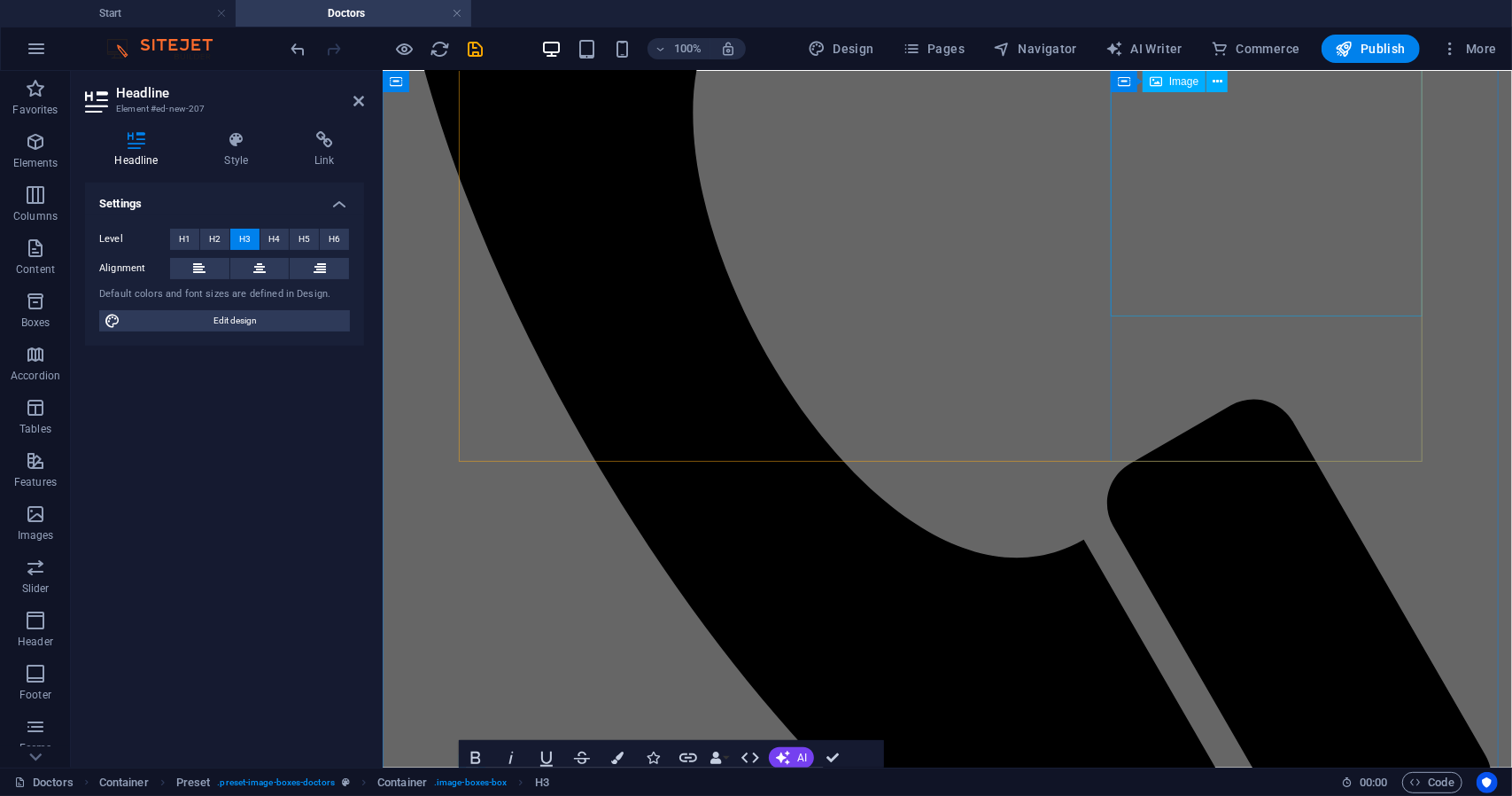
scroll to position [620, 0]
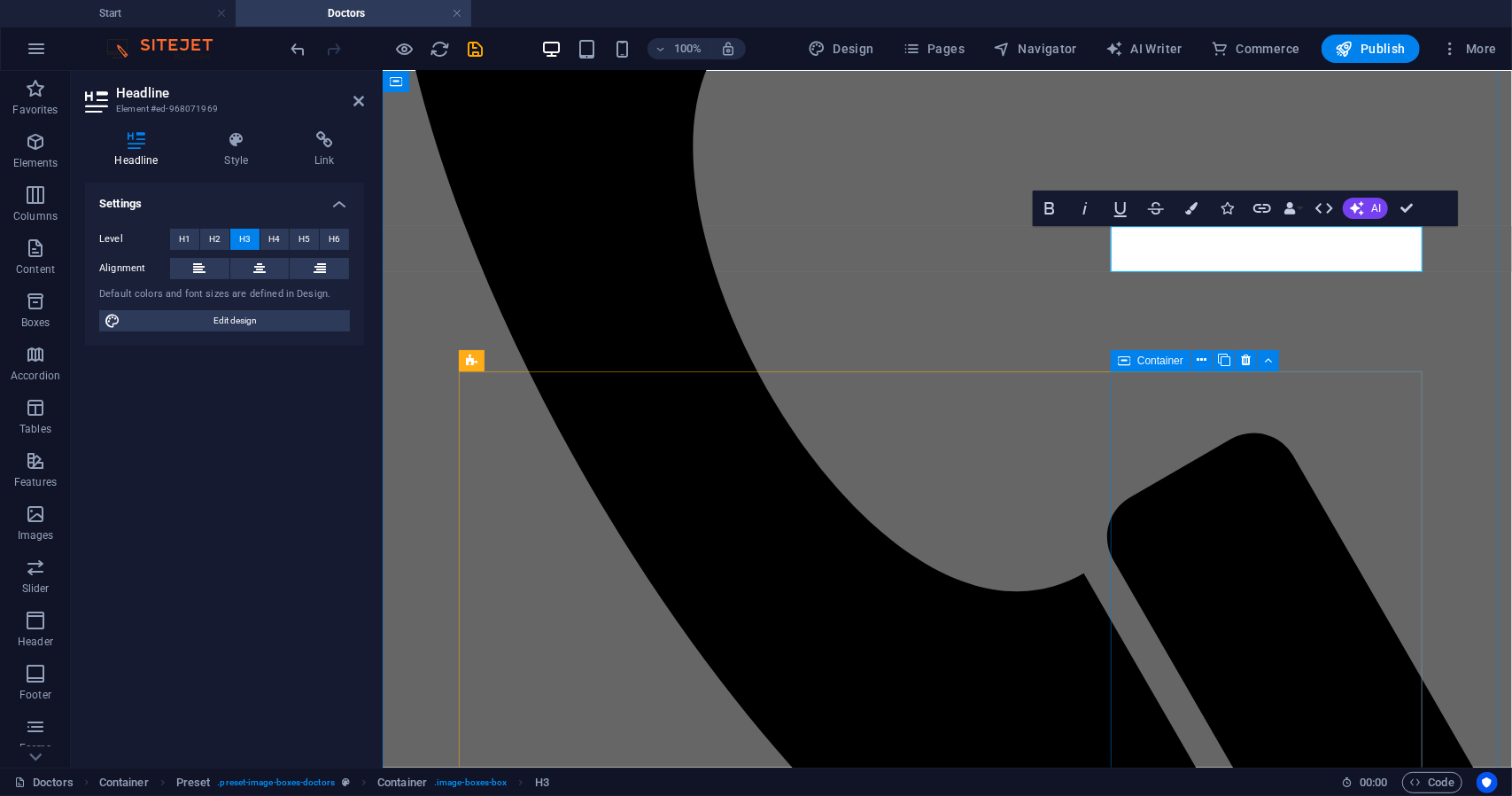
scroll to position [742, 0]
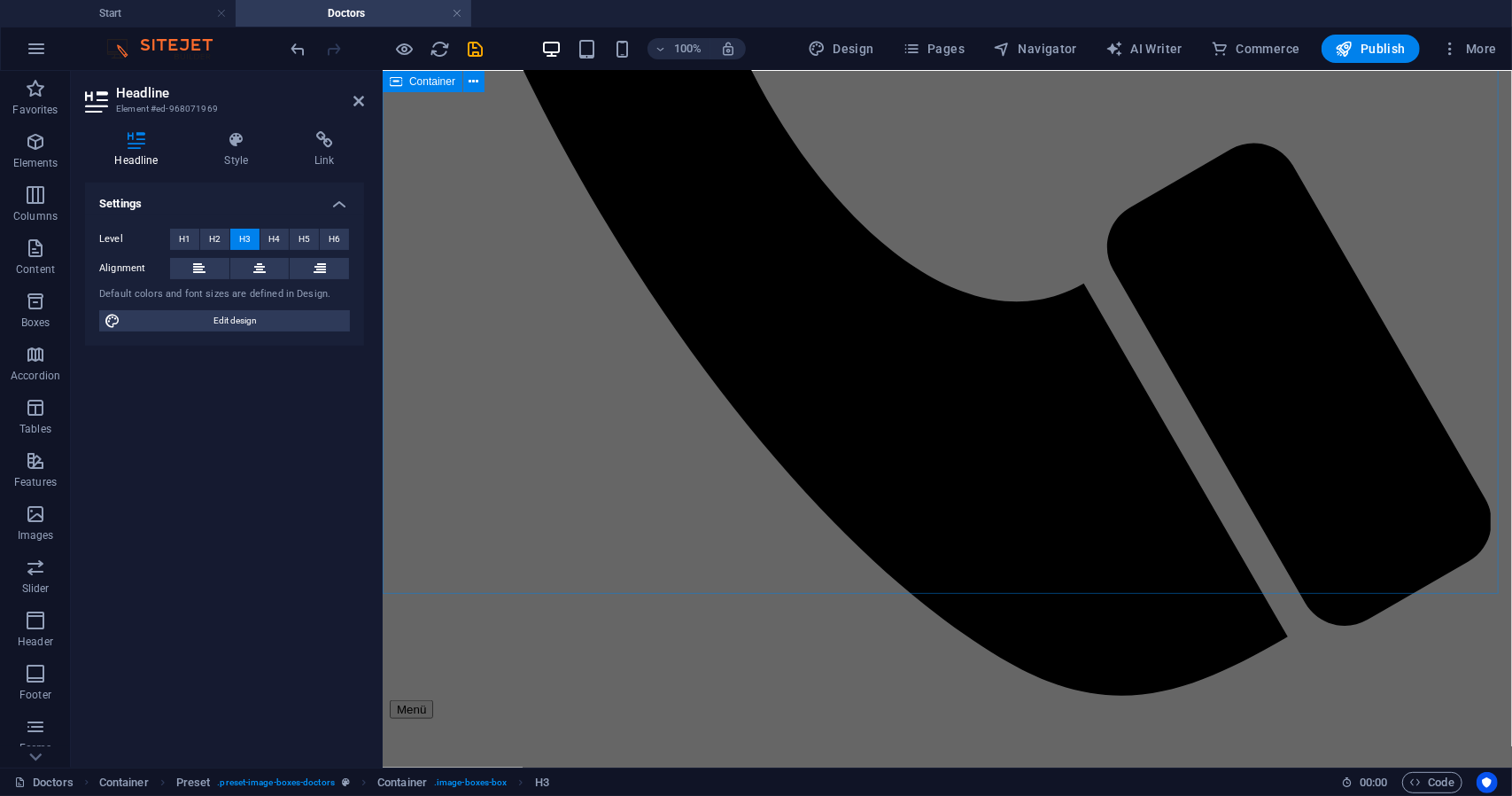
scroll to position [1033, 0]
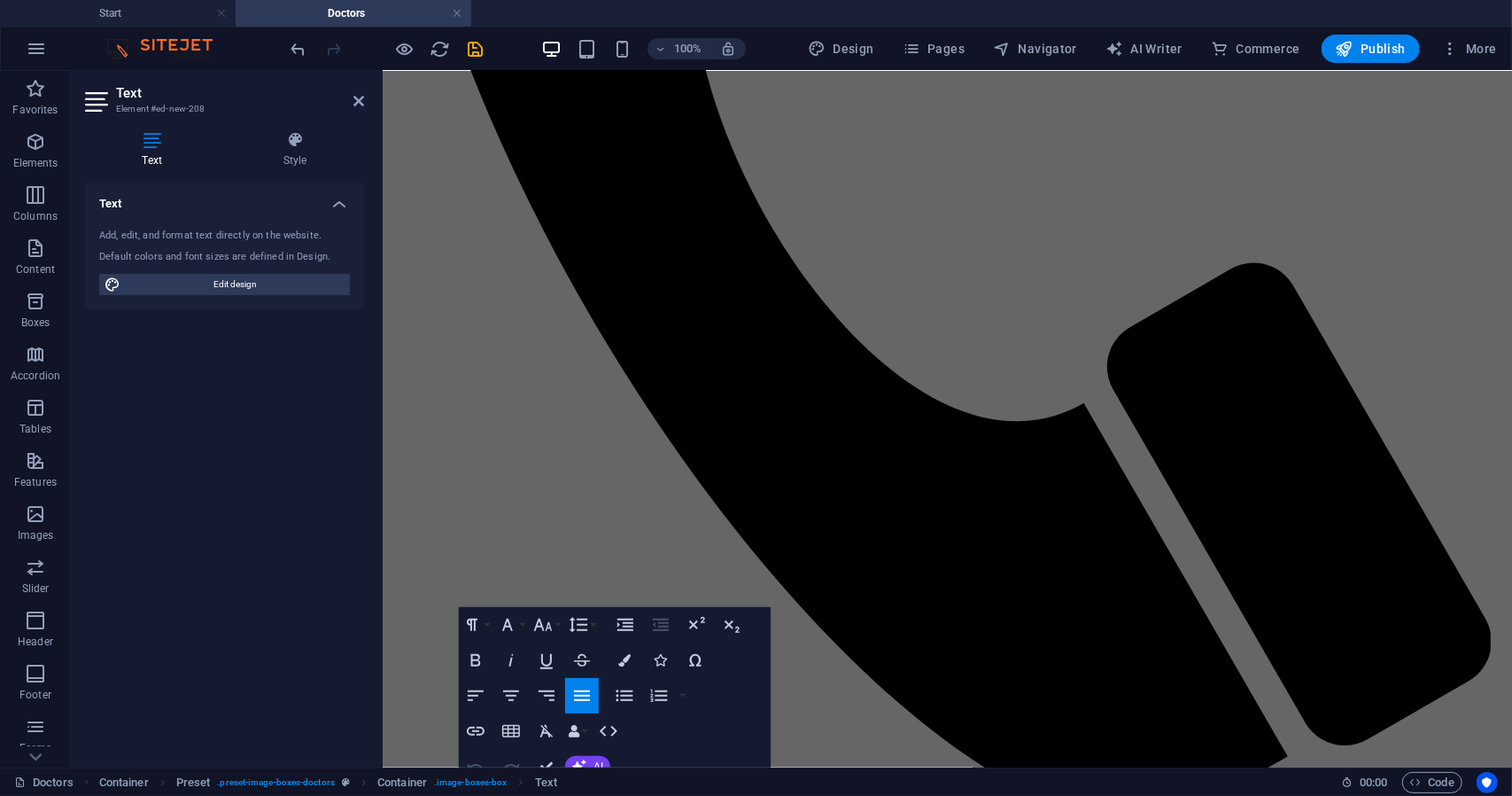
scroll to position [1092, 0]
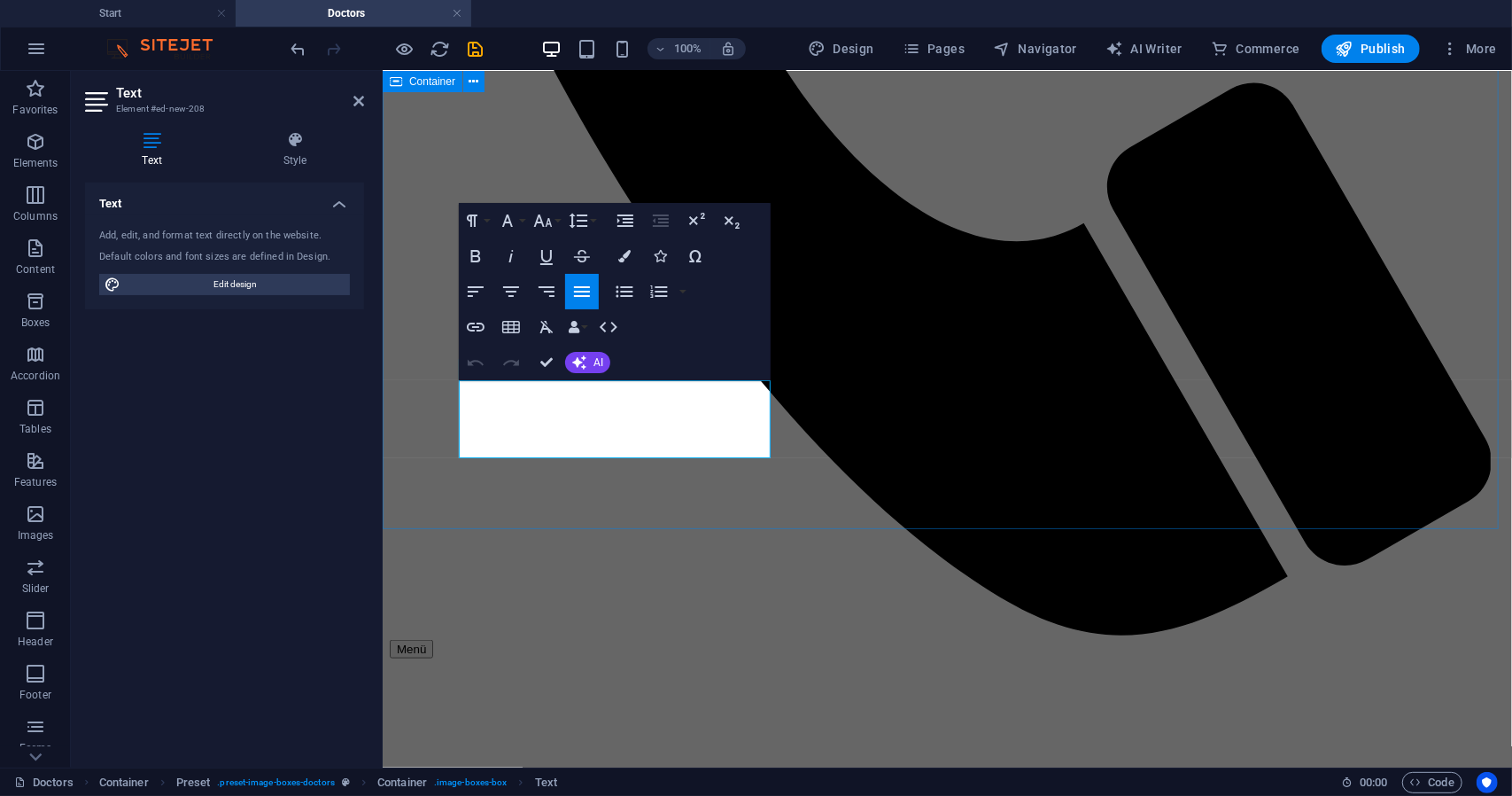
drag, startPoint x: 700, startPoint y: 430, endPoint x: 456, endPoint y: 394, distance: 246.6
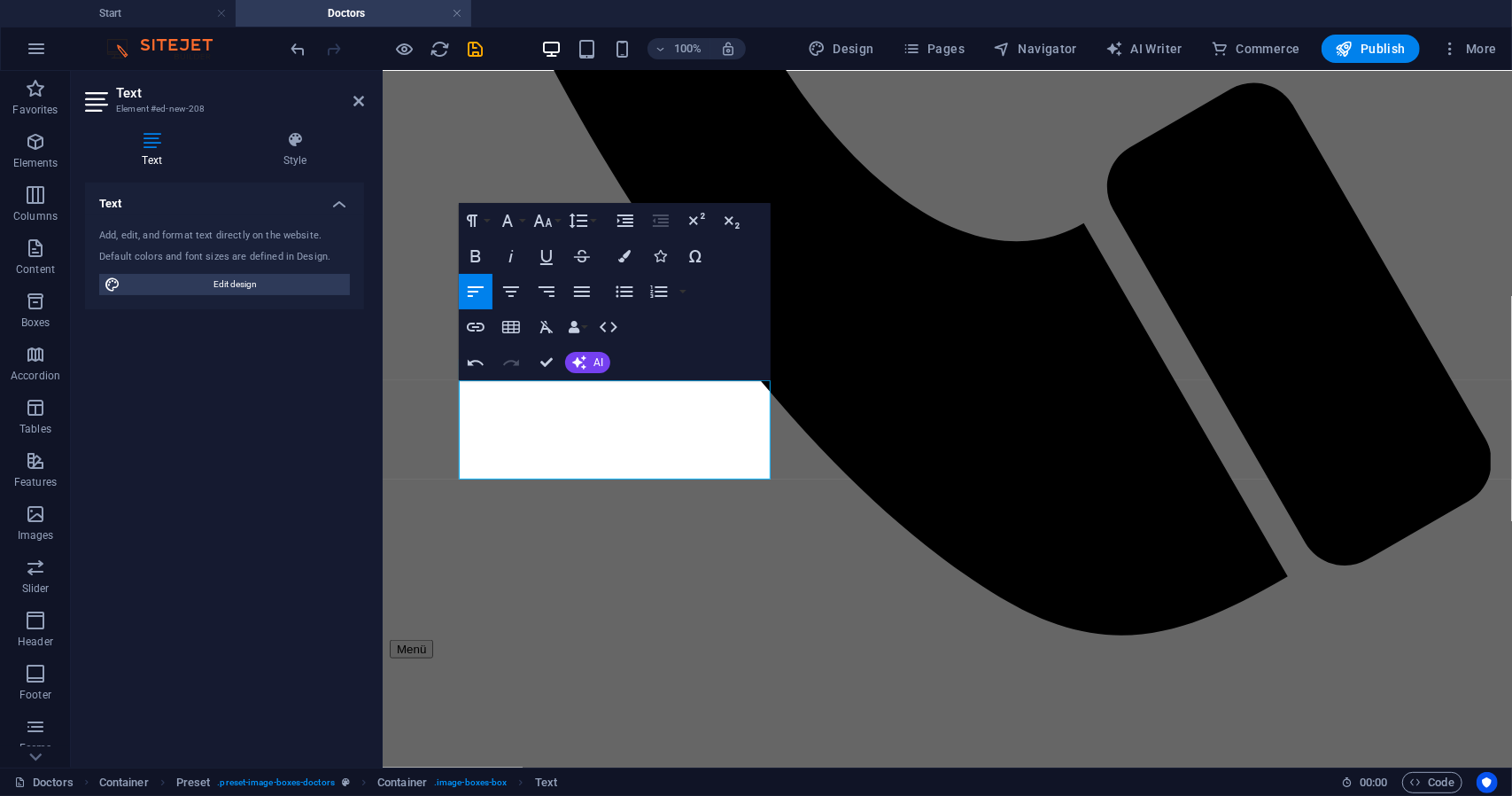
scroll to position [1128, 5]
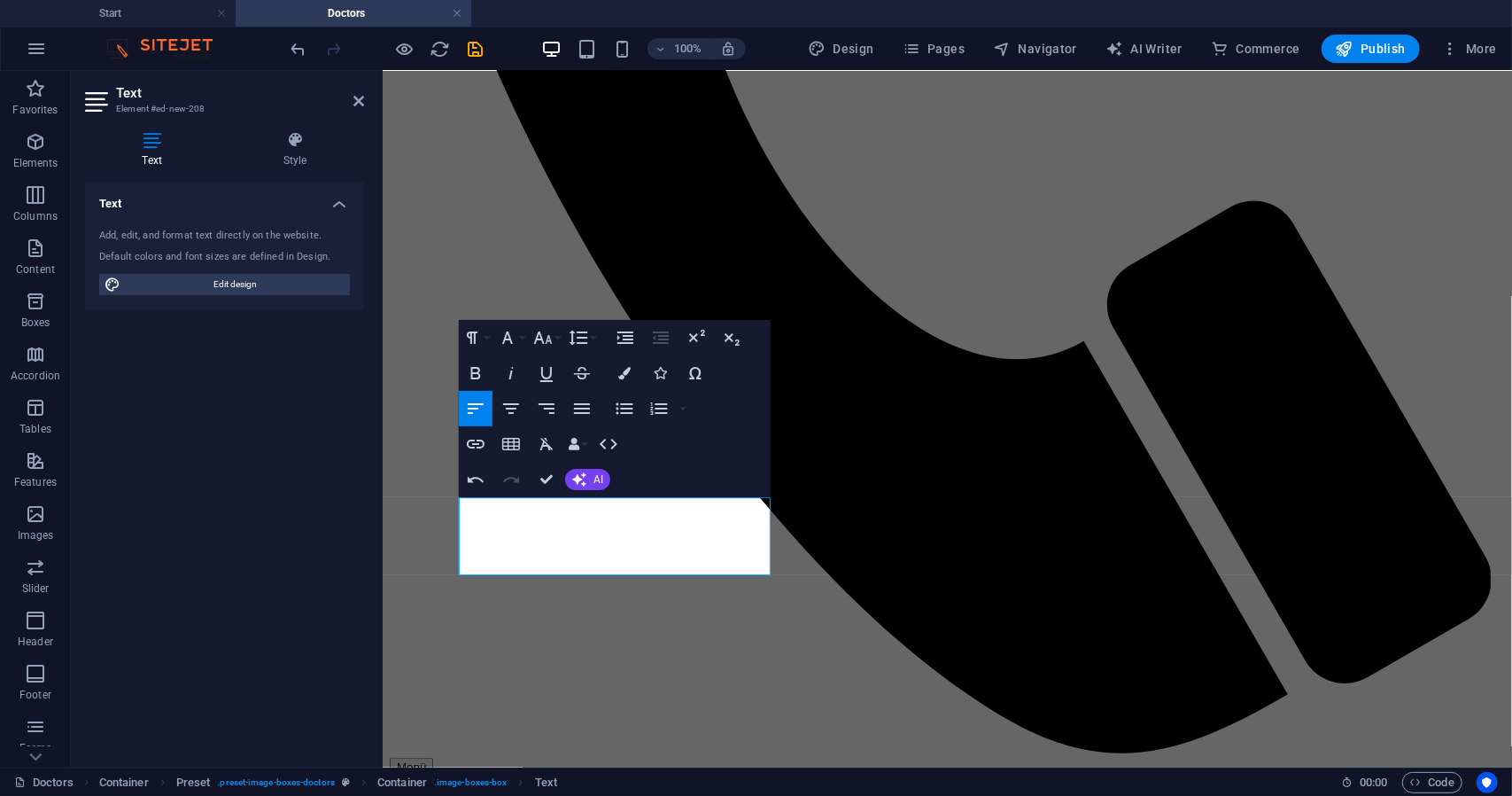
scroll to position [977, 0]
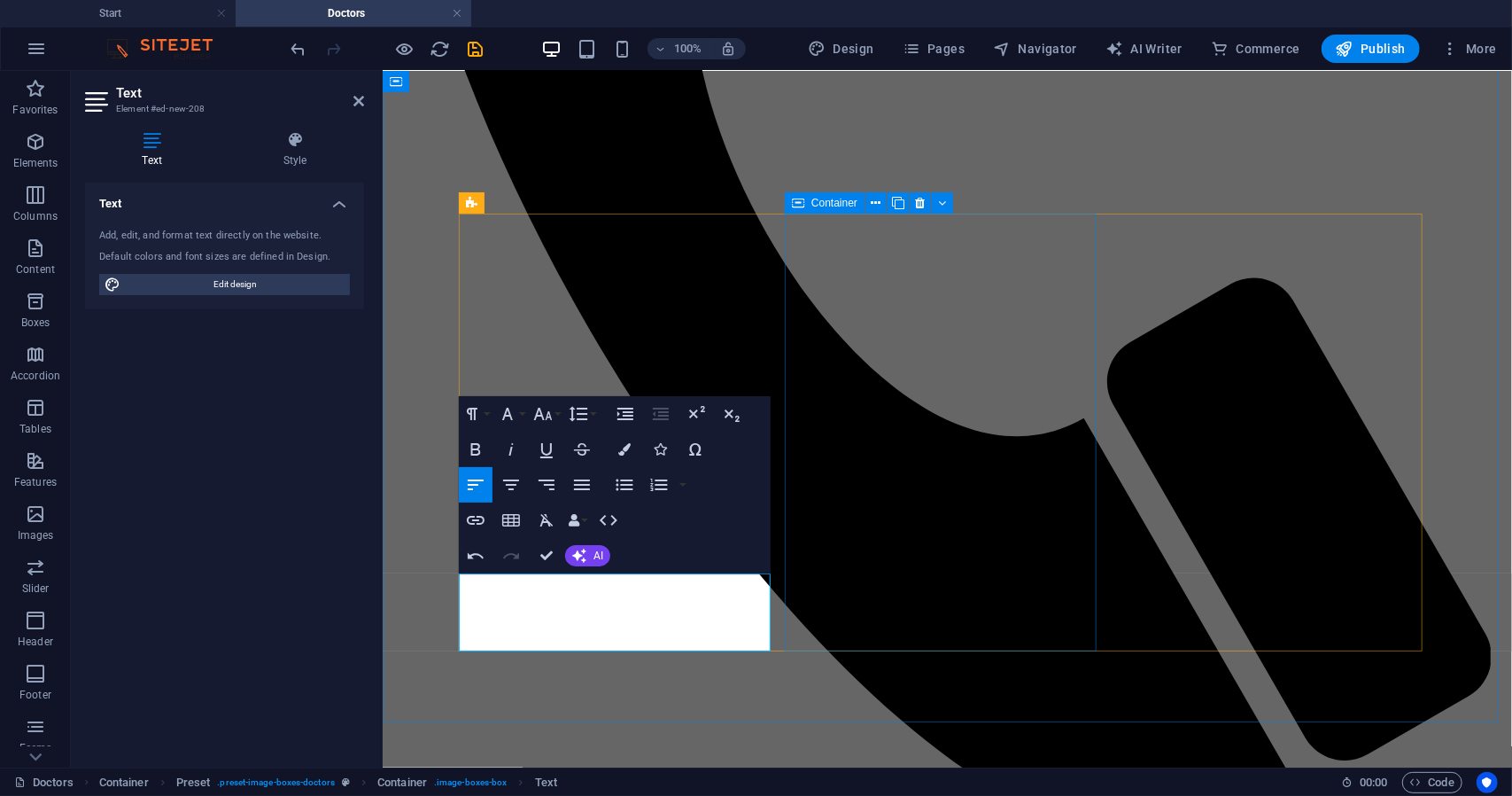
scroll to position [900, 0]
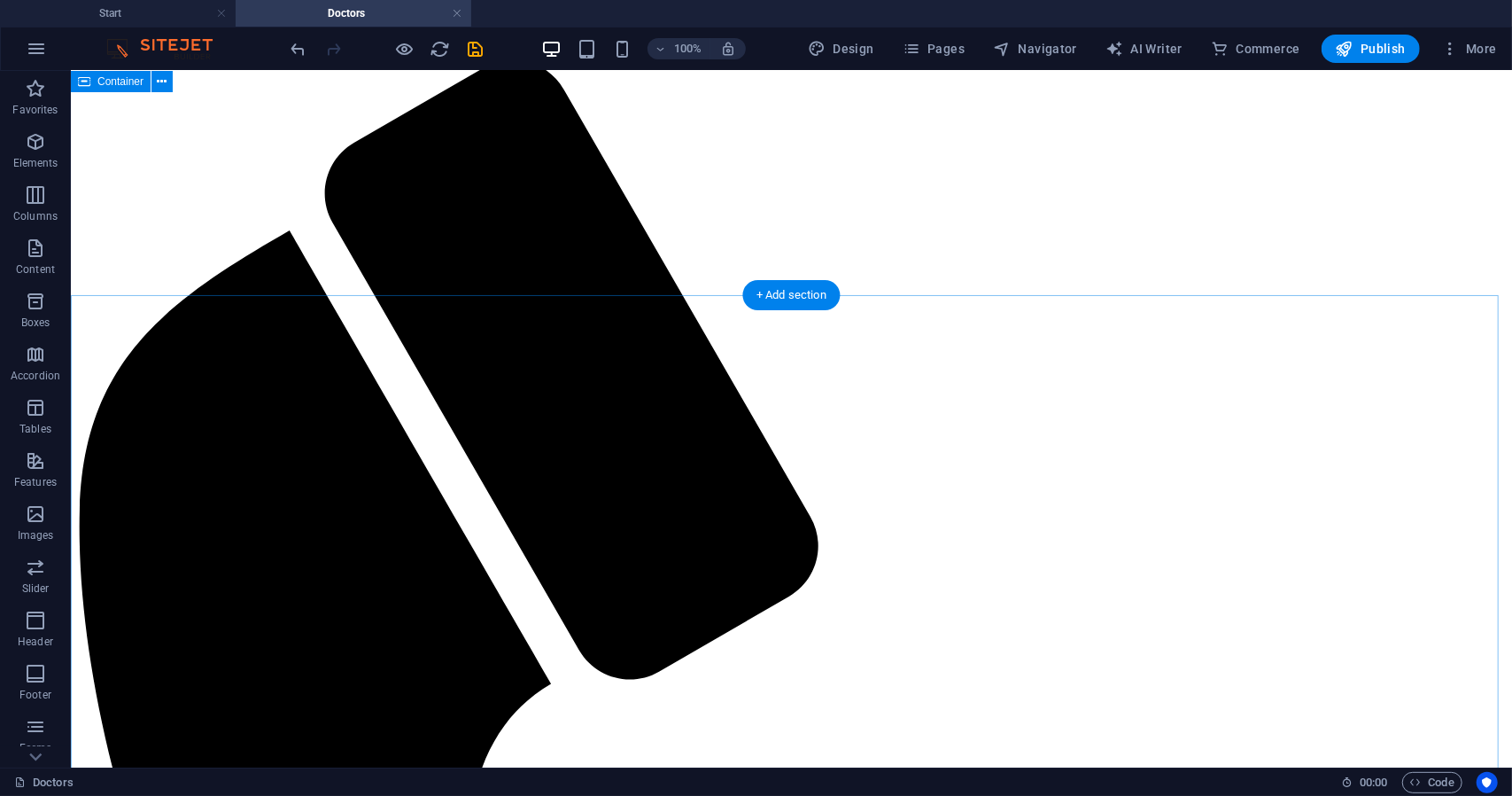
scroll to position [203, 0]
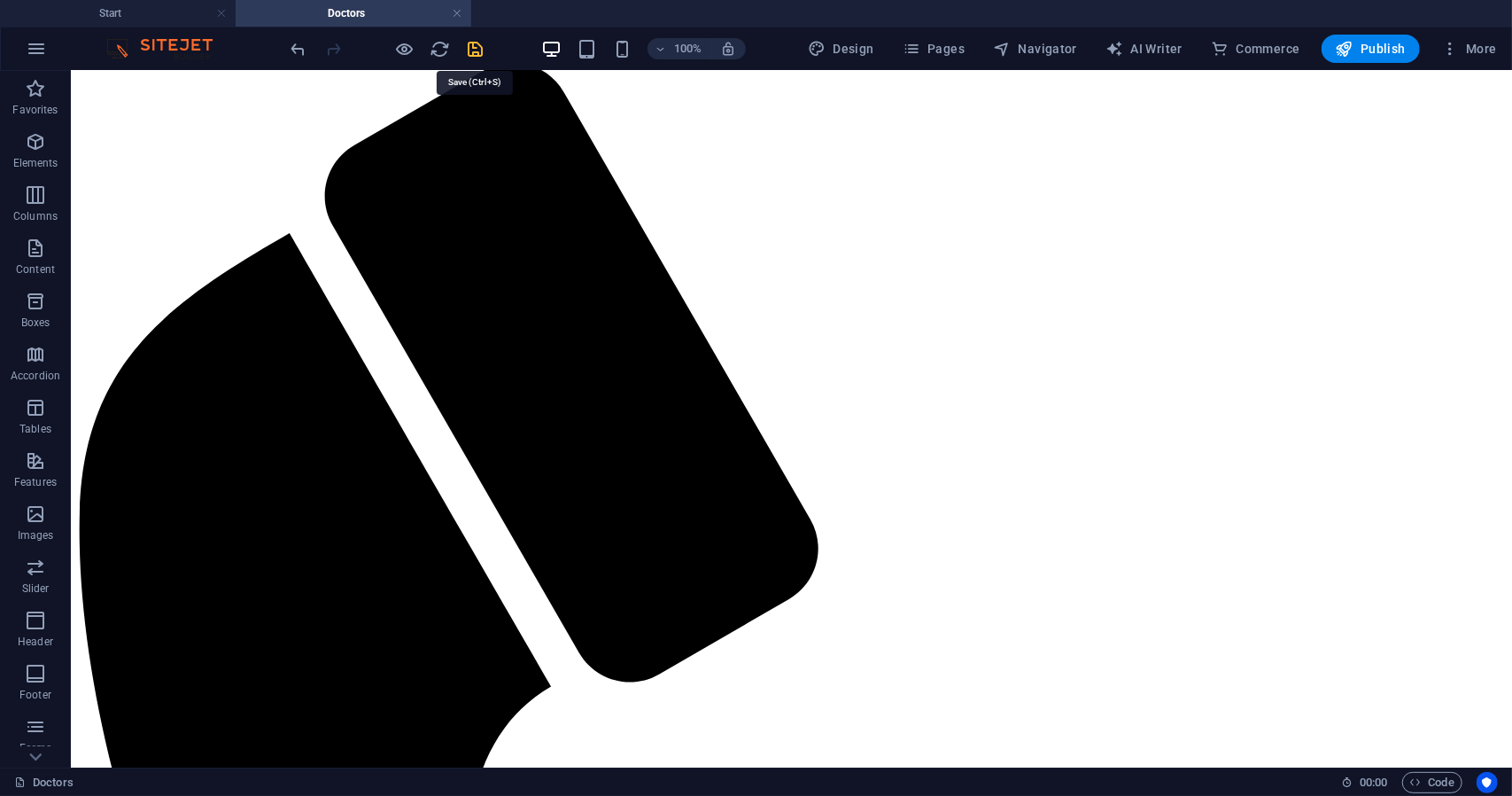
click at [475, 52] on icon "save" at bounding box center [475, 49] width 20 height 20
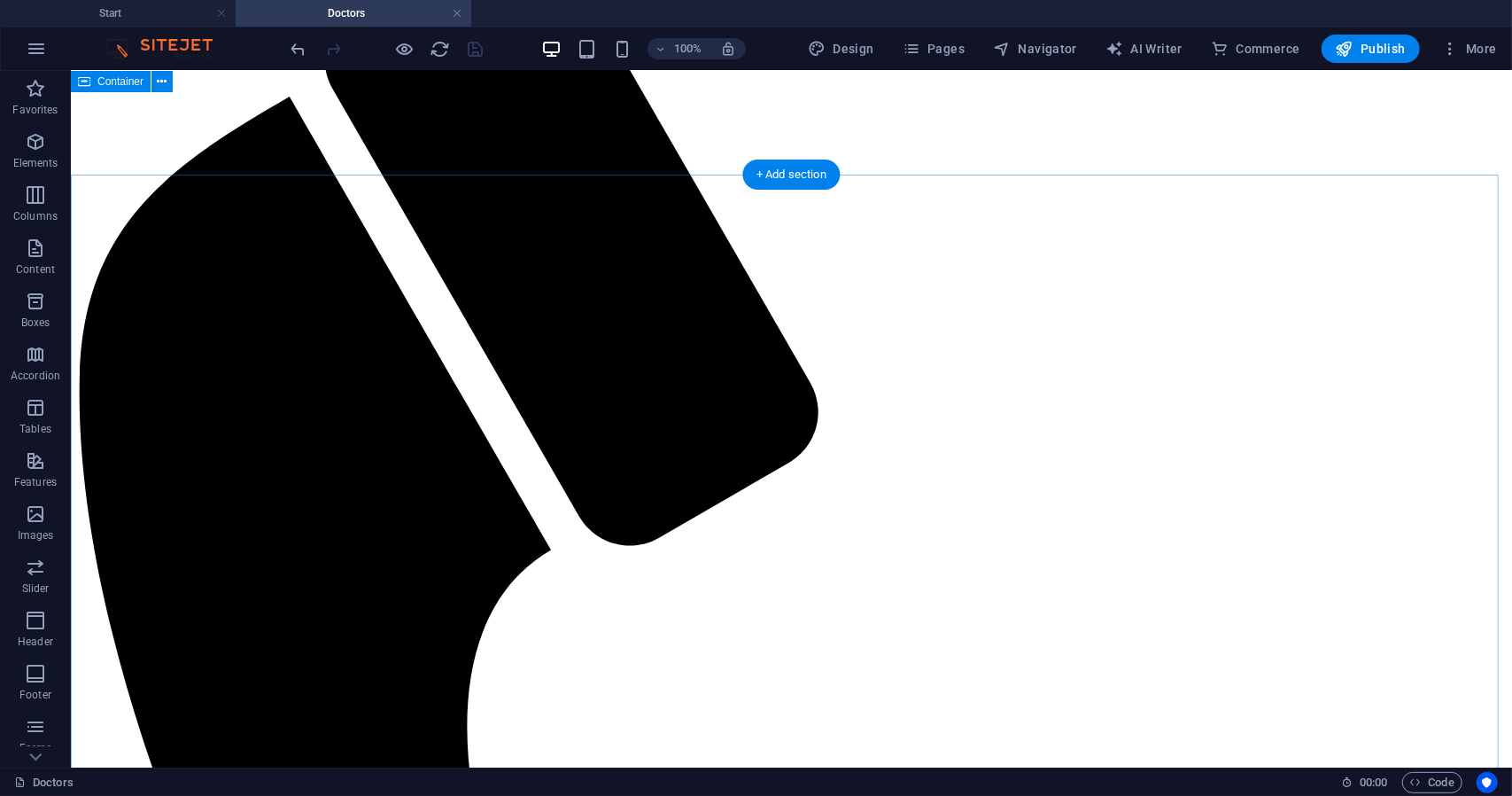
scroll to position [338, 0]
click at [1383, 41] on span "Publish" at bounding box center [1371, 49] width 70 height 17
